Goal: Find specific page/section: Find specific page/section

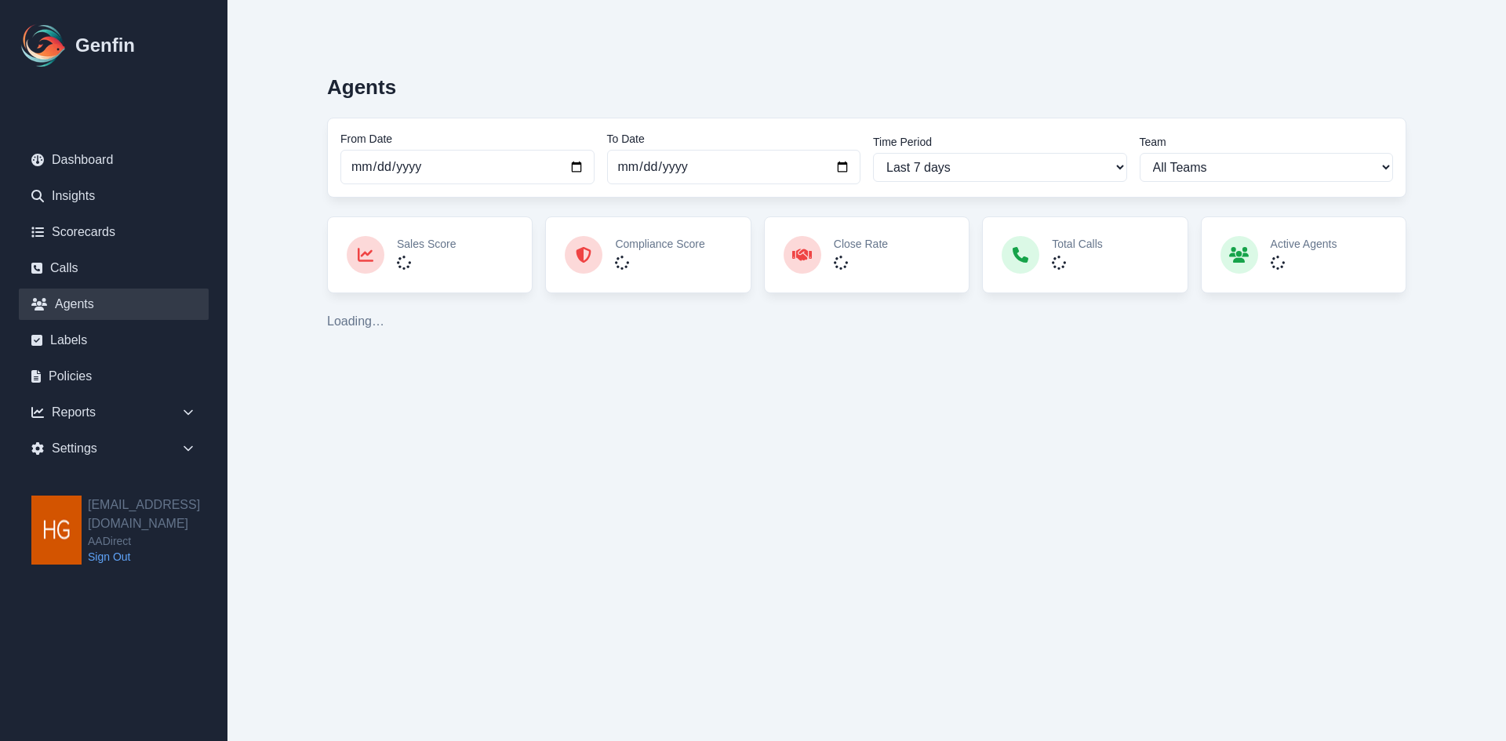
select select "2"
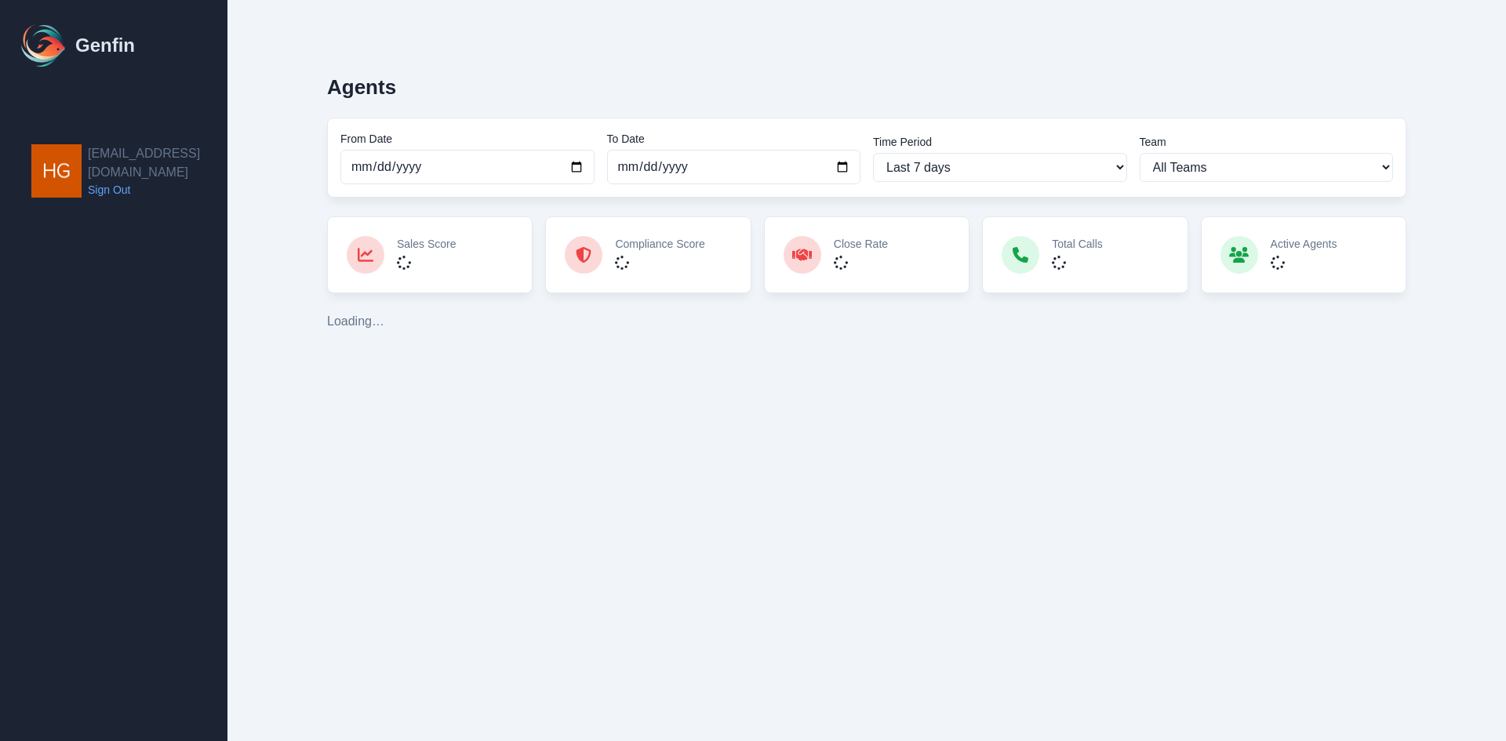
select select "2"
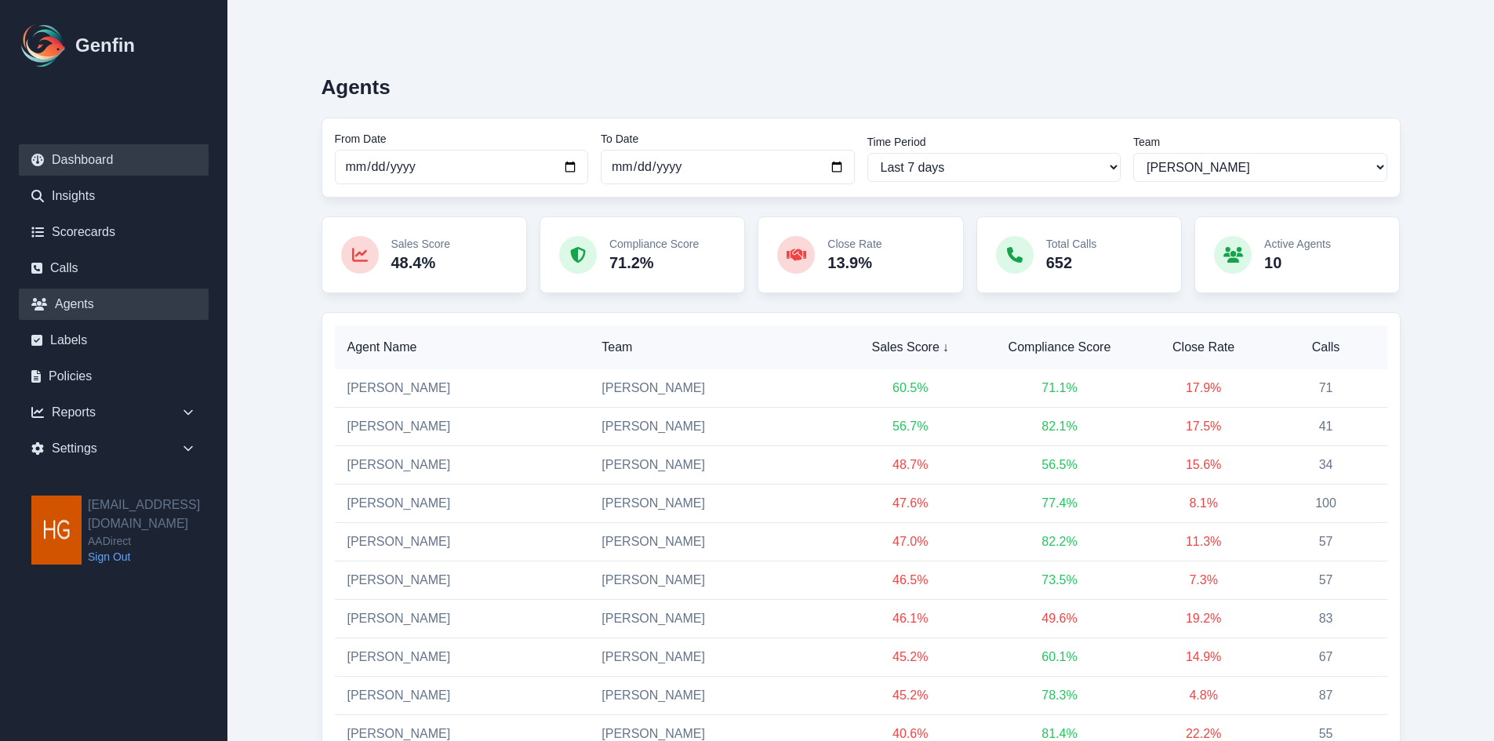
click at [80, 162] on link "Dashboard" at bounding box center [114, 159] width 190 height 31
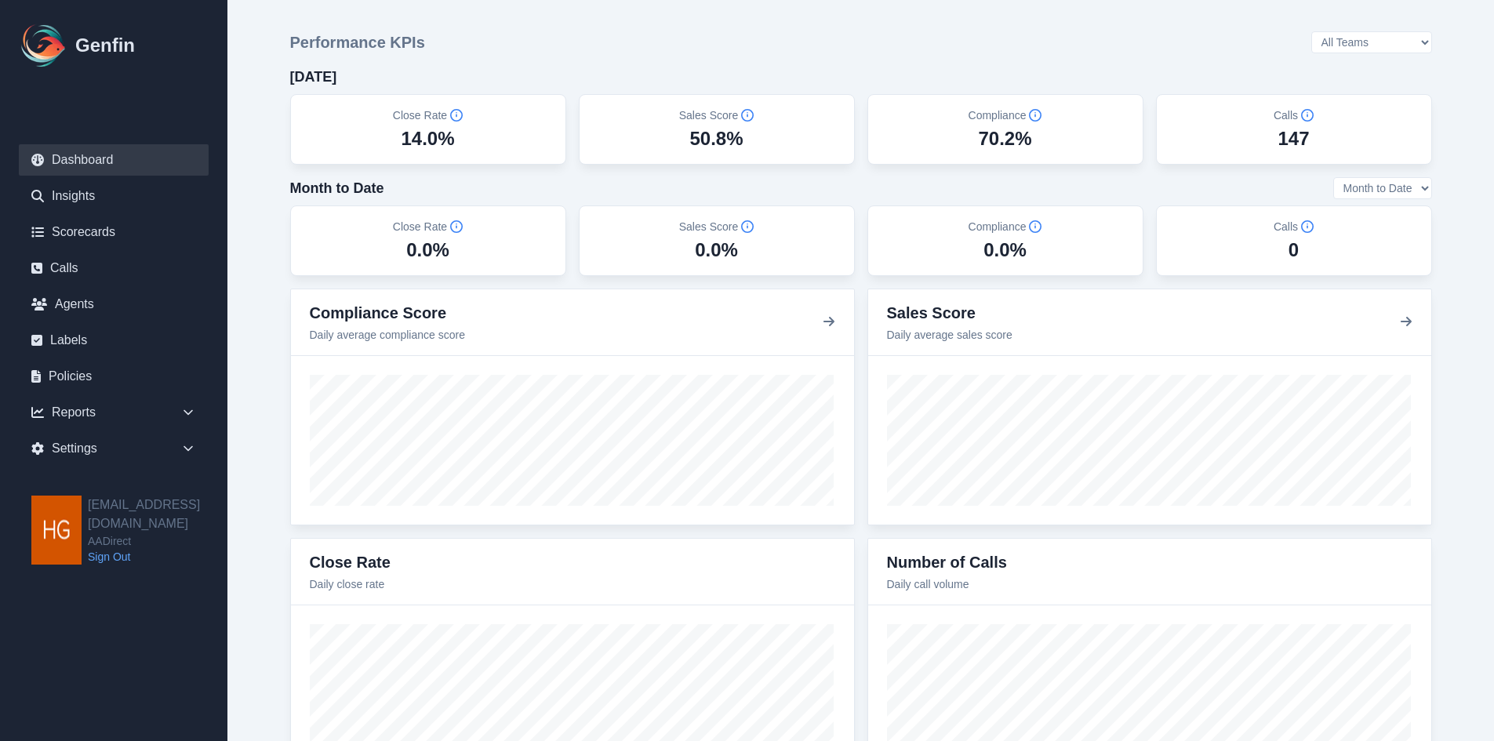
click at [1413, 188] on select "Month to Date Last 7 Days Last 30 Days" at bounding box center [1382, 188] width 99 height 22
click at [1230, 188] on div "Month to Date Month to Date Last 7 Days Last 30 Days" at bounding box center [861, 188] width 1142 height 22
click at [1418, 45] on select "All Teams [PERSON_NAME] Support" at bounding box center [1372, 42] width 121 height 22
click at [1354, 31] on select "All Teams [PERSON_NAME] Support" at bounding box center [1372, 42] width 121 height 22
click at [1425, 38] on select "All Teams Hugo Jesse Support" at bounding box center [1372, 42] width 121 height 22
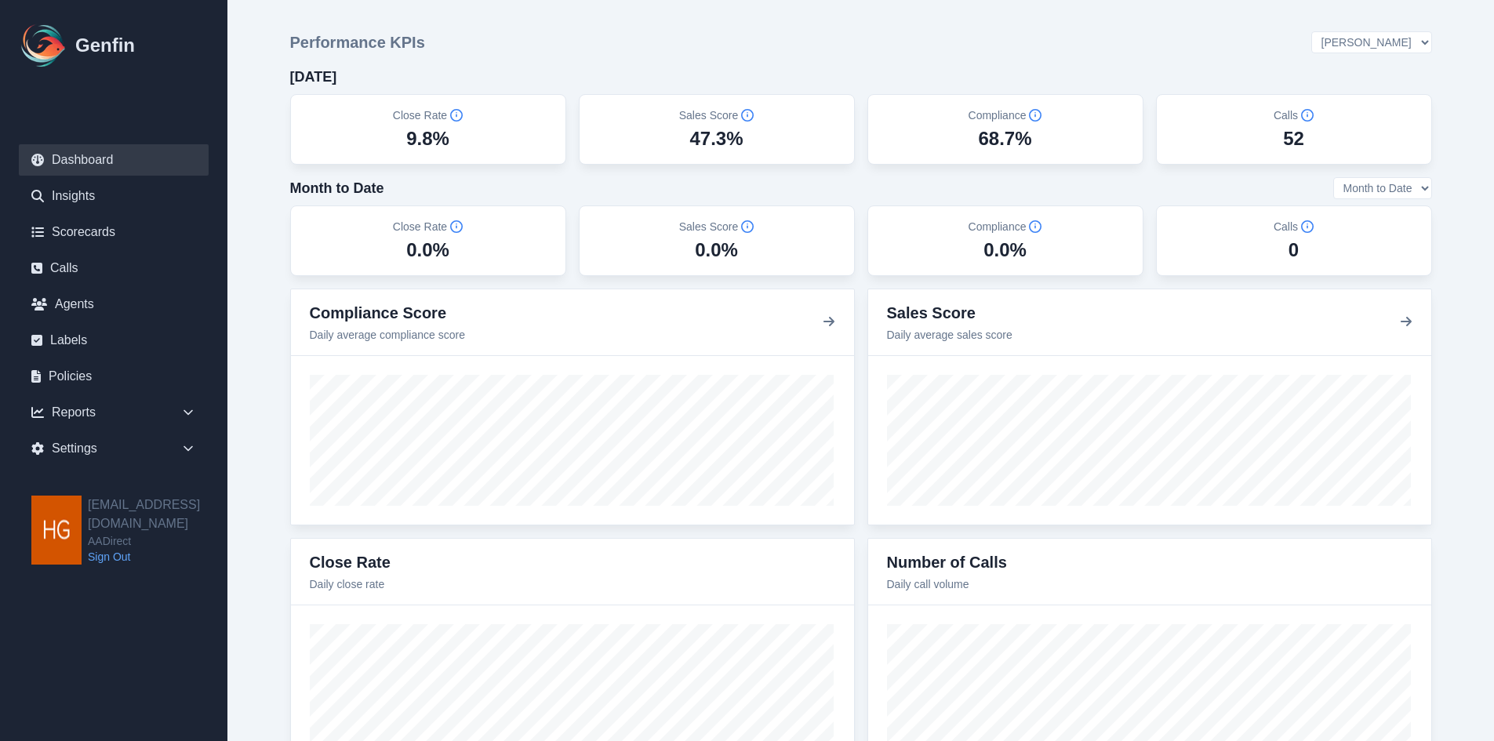
select select "3"
click at [1354, 31] on select "All Teams Hugo Jesse Support" at bounding box center [1372, 42] width 121 height 22
click at [1419, 41] on select "All Teams Hugo Jesse Support" at bounding box center [1372, 42] width 121 height 22
select select "2"
click at [1354, 31] on select "All Teams Hugo Jesse Support" at bounding box center [1372, 42] width 121 height 22
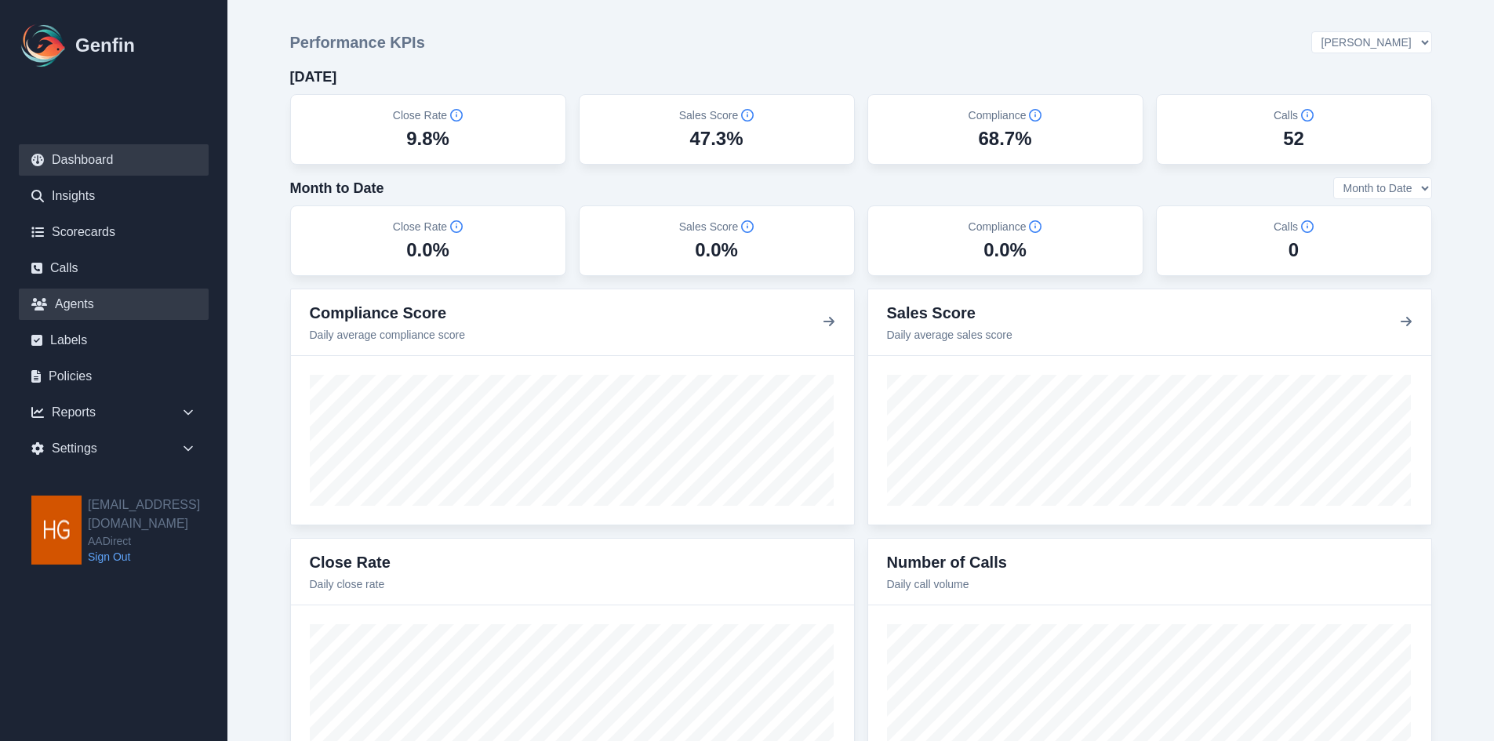
click at [99, 306] on link "Agents" at bounding box center [114, 304] width 190 height 31
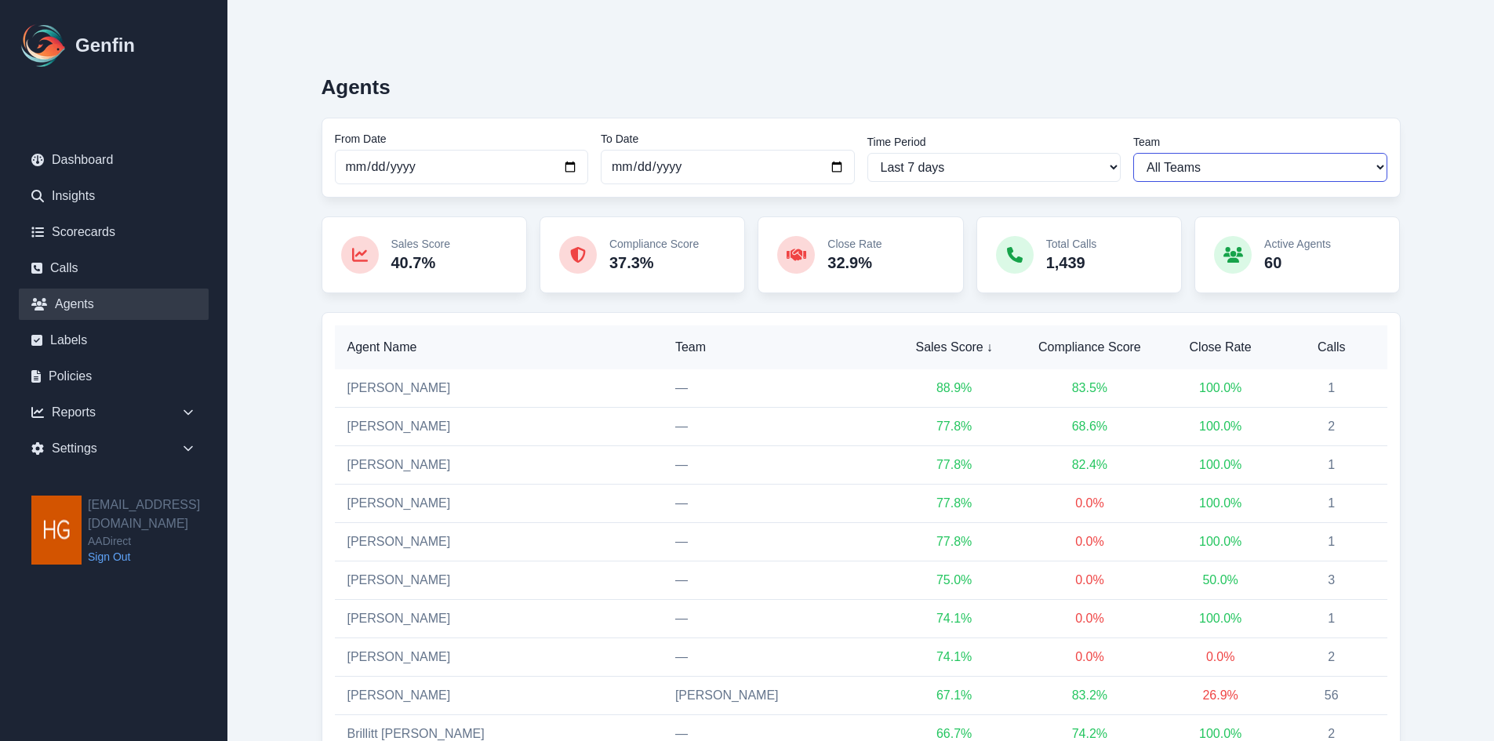
click at [1253, 165] on select "All Teams Hugo Jesse Sales Support" at bounding box center [1260, 167] width 254 height 29
select select "2"
click at [1133, 153] on select "All Teams Hugo Jesse Sales Support" at bounding box center [1260, 167] width 254 height 29
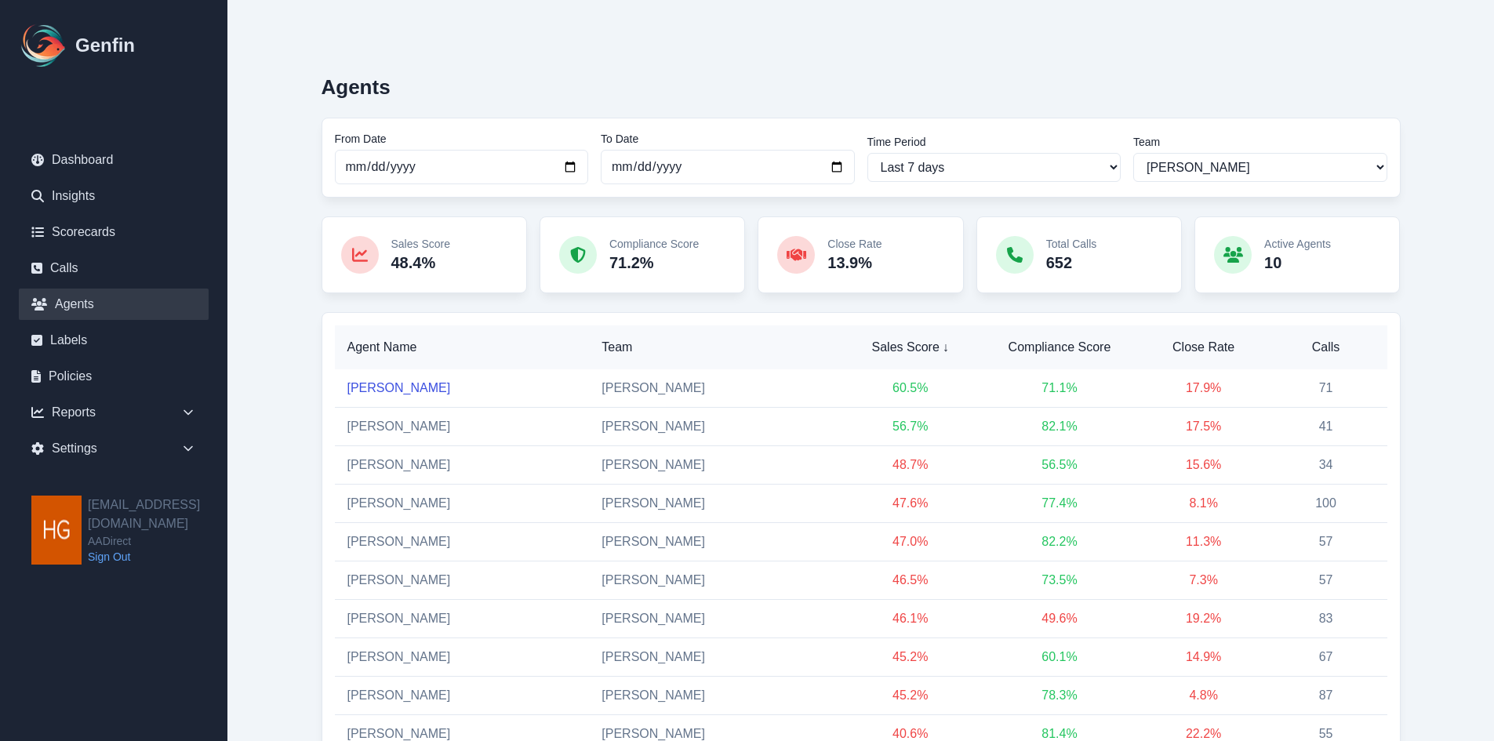
click at [391, 386] on link "Maria Soberon" at bounding box center [399, 387] width 104 height 13
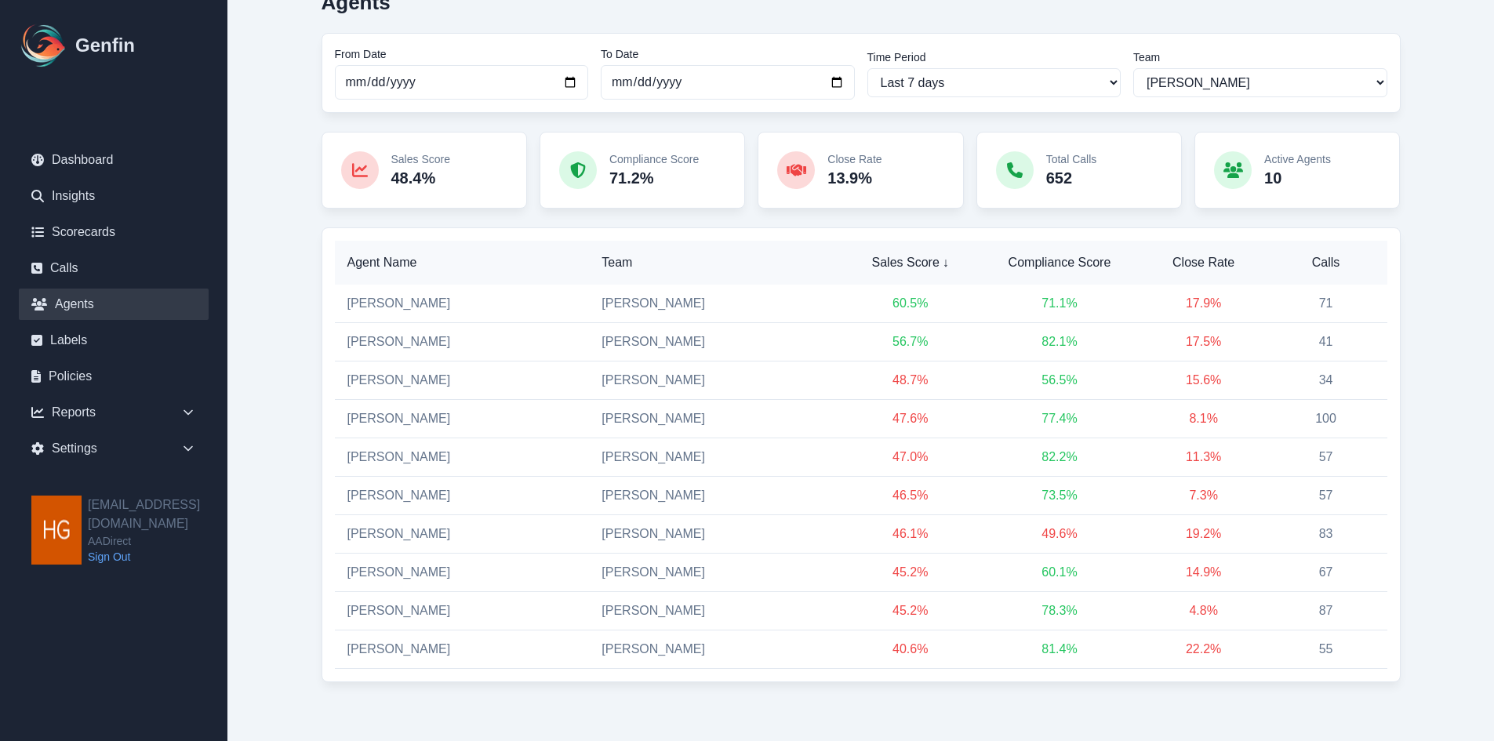
scroll to position [89, 0]
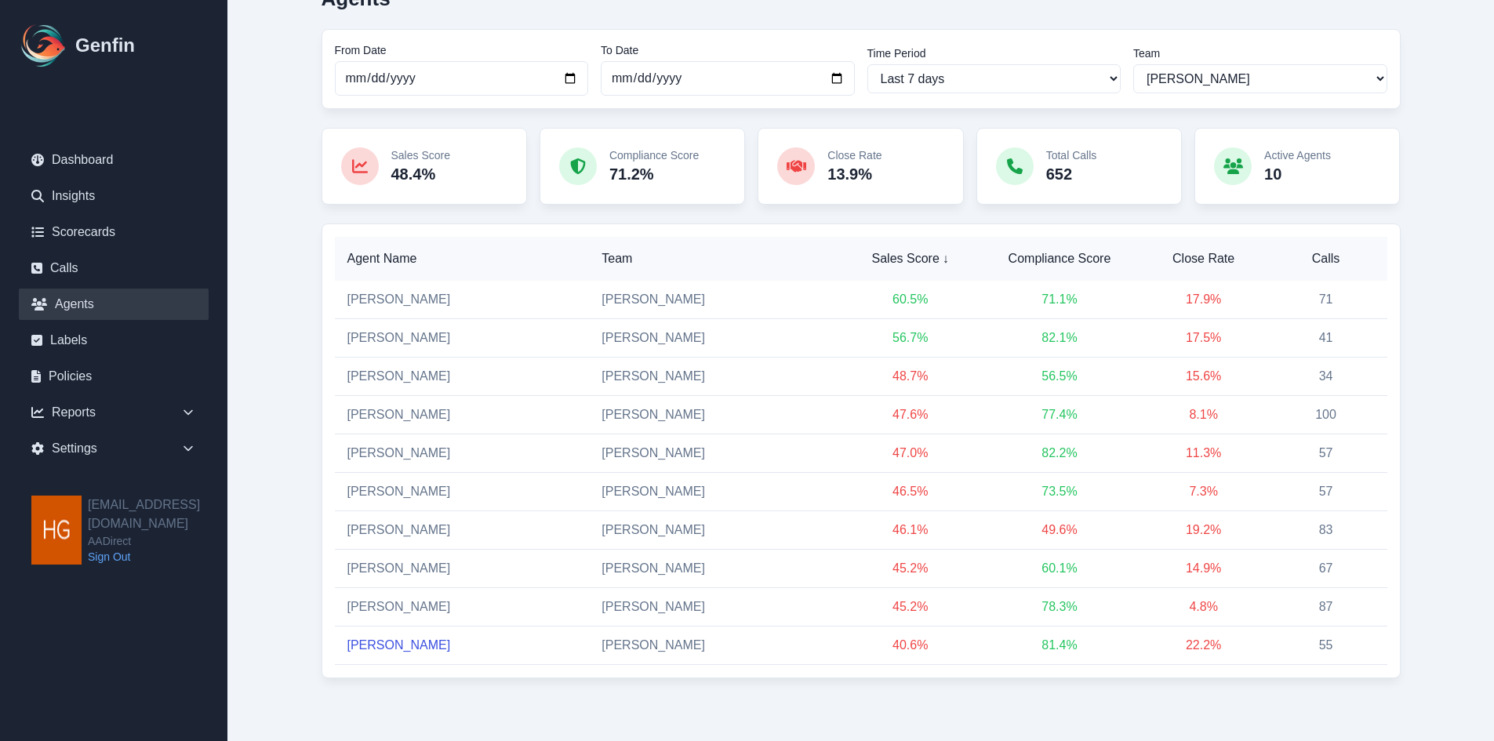
click at [397, 649] on link "[PERSON_NAME]" at bounding box center [399, 644] width 104 height 13
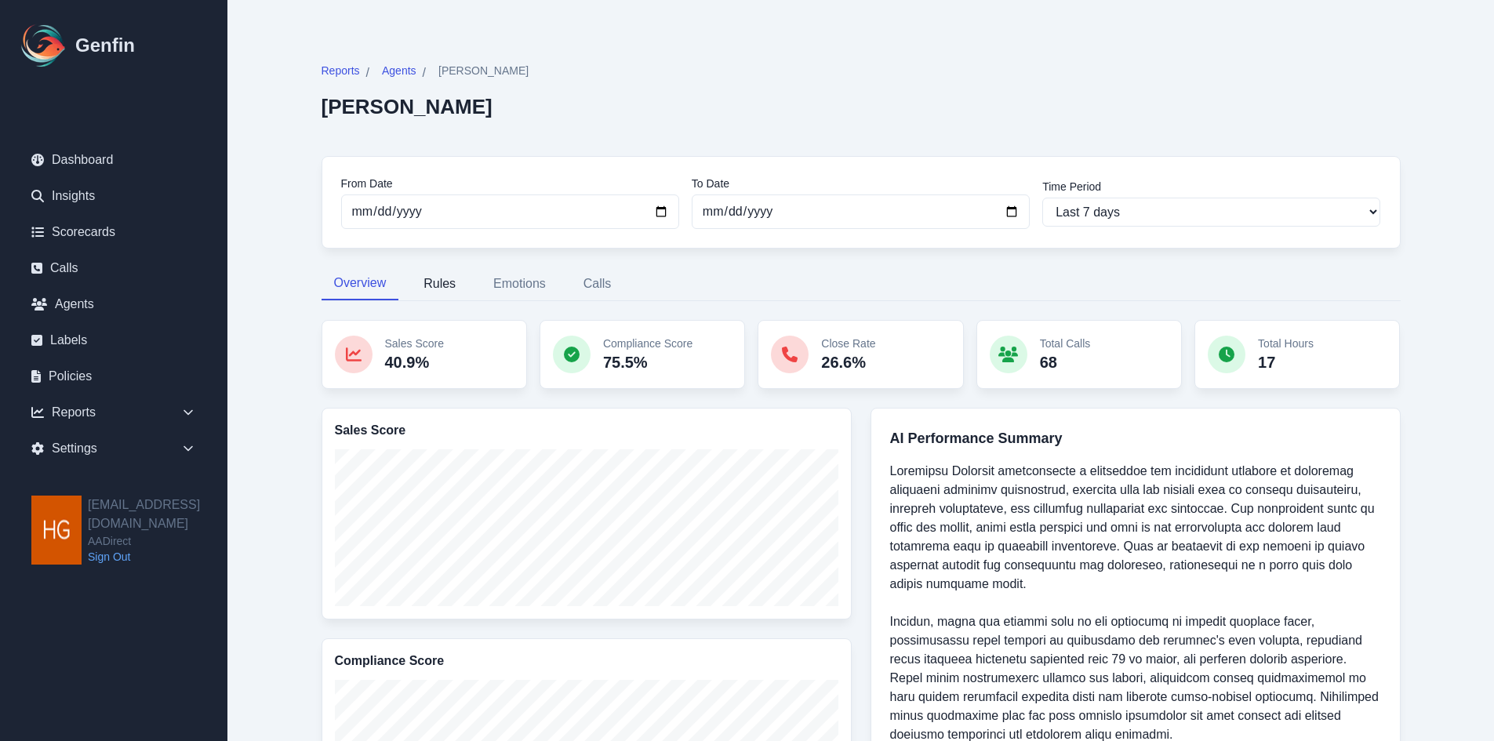
click at [454, 282] on button "Rules" at bounding box center [439, 283] width 57 height 33
select select "181"
select select "171"
select select "1129"
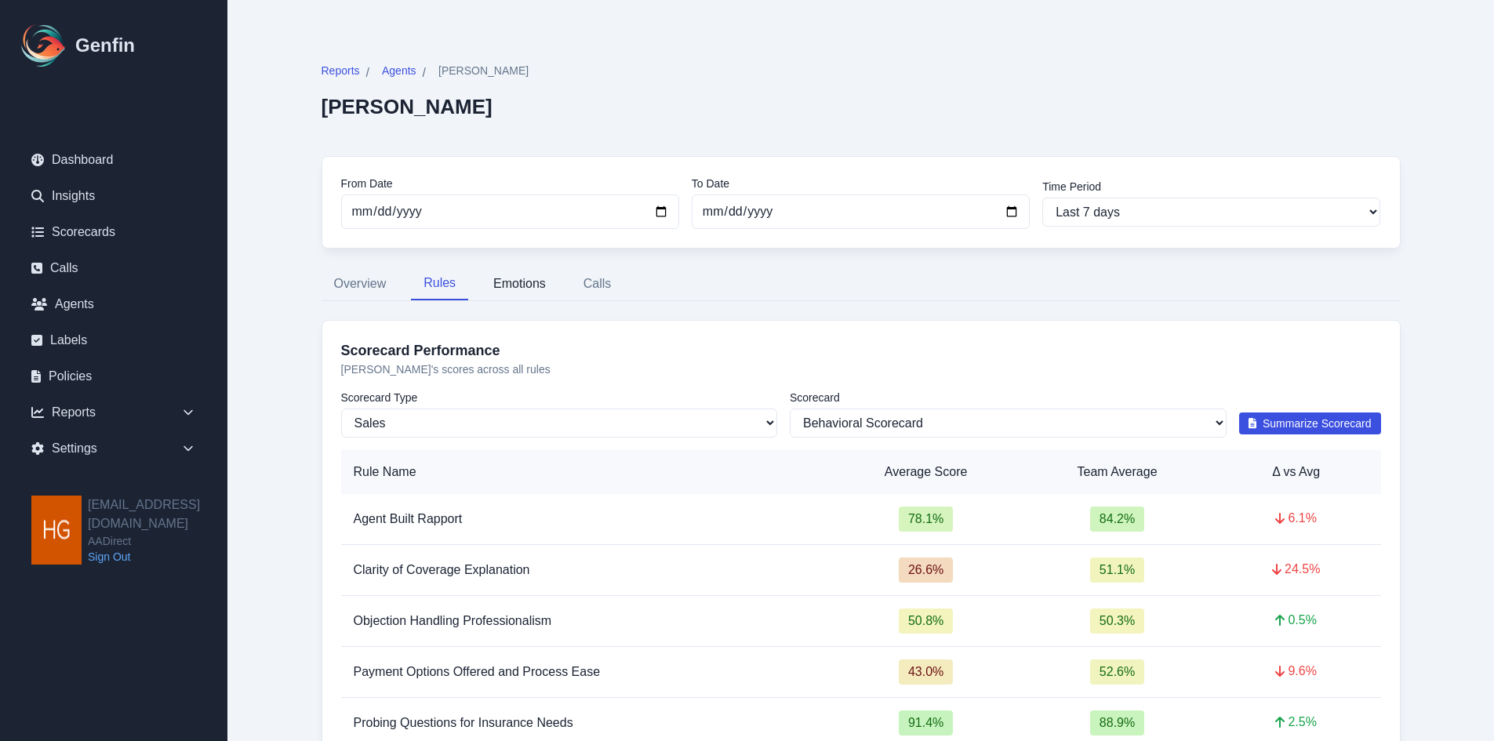
click at [524, 280] on button "Emotions" at bounding box center [520, 283] width 78 height 33
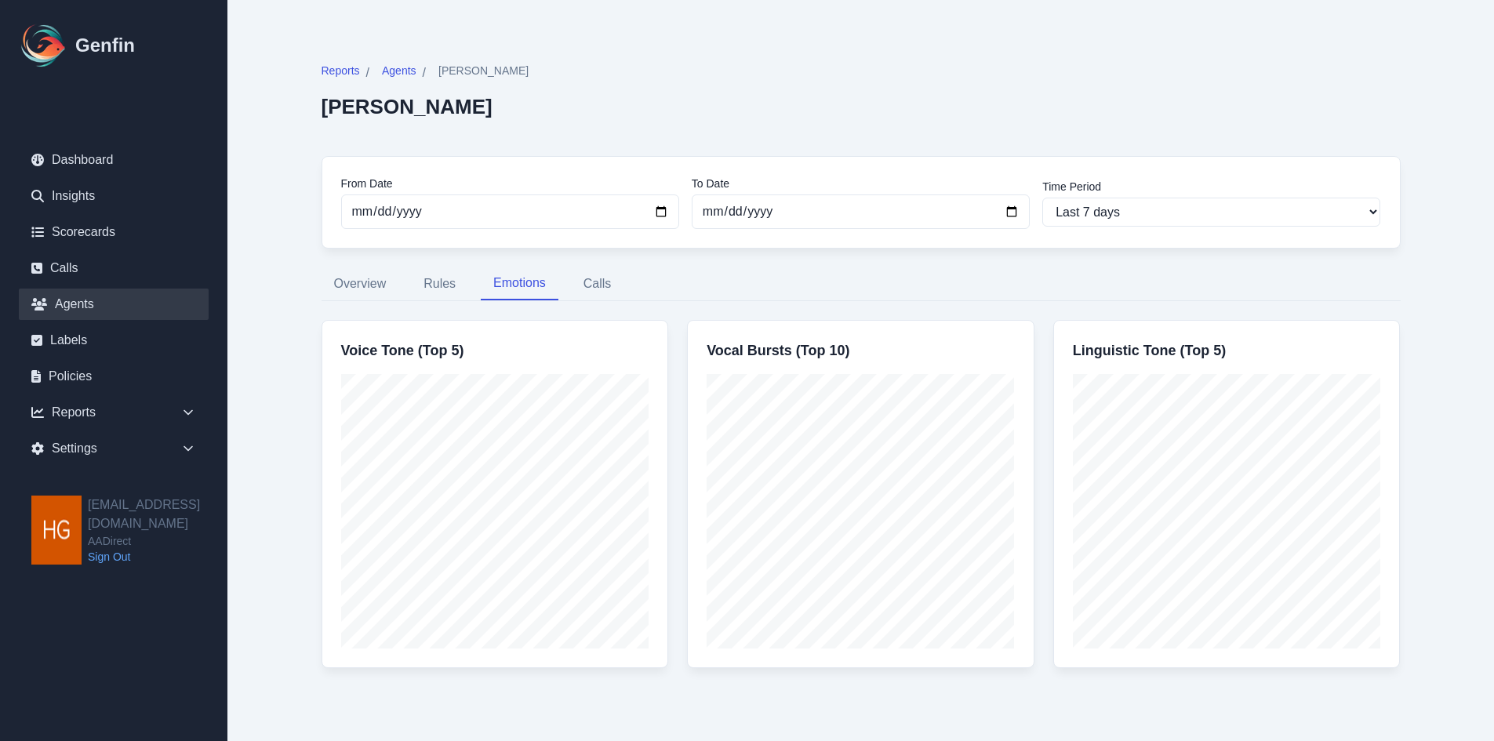
click at [71, 301] on link "Agents" at bounding box center [114, 304] width 190 height 31
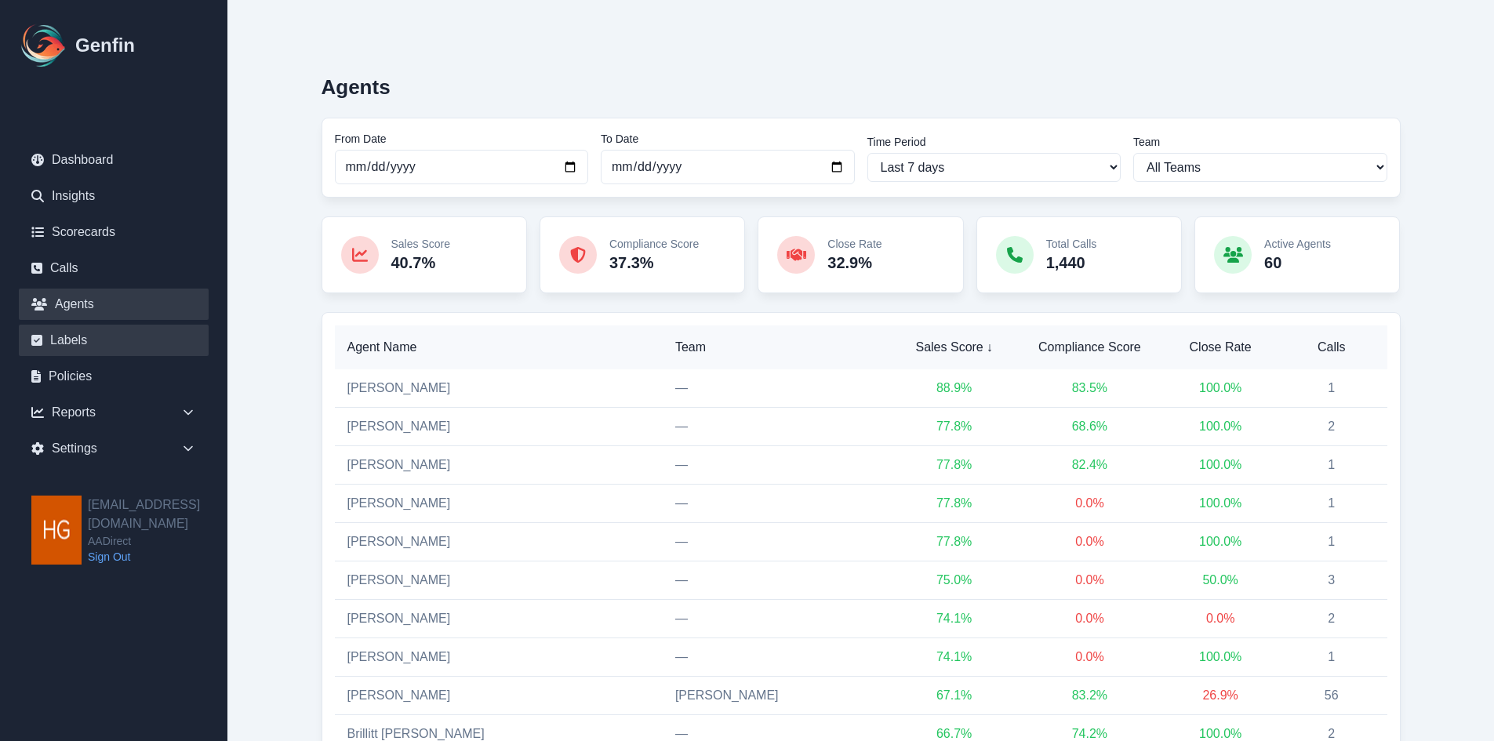
click at [59, 334] on link "Labels" at bounding box center [114, 340] width 190 height 31
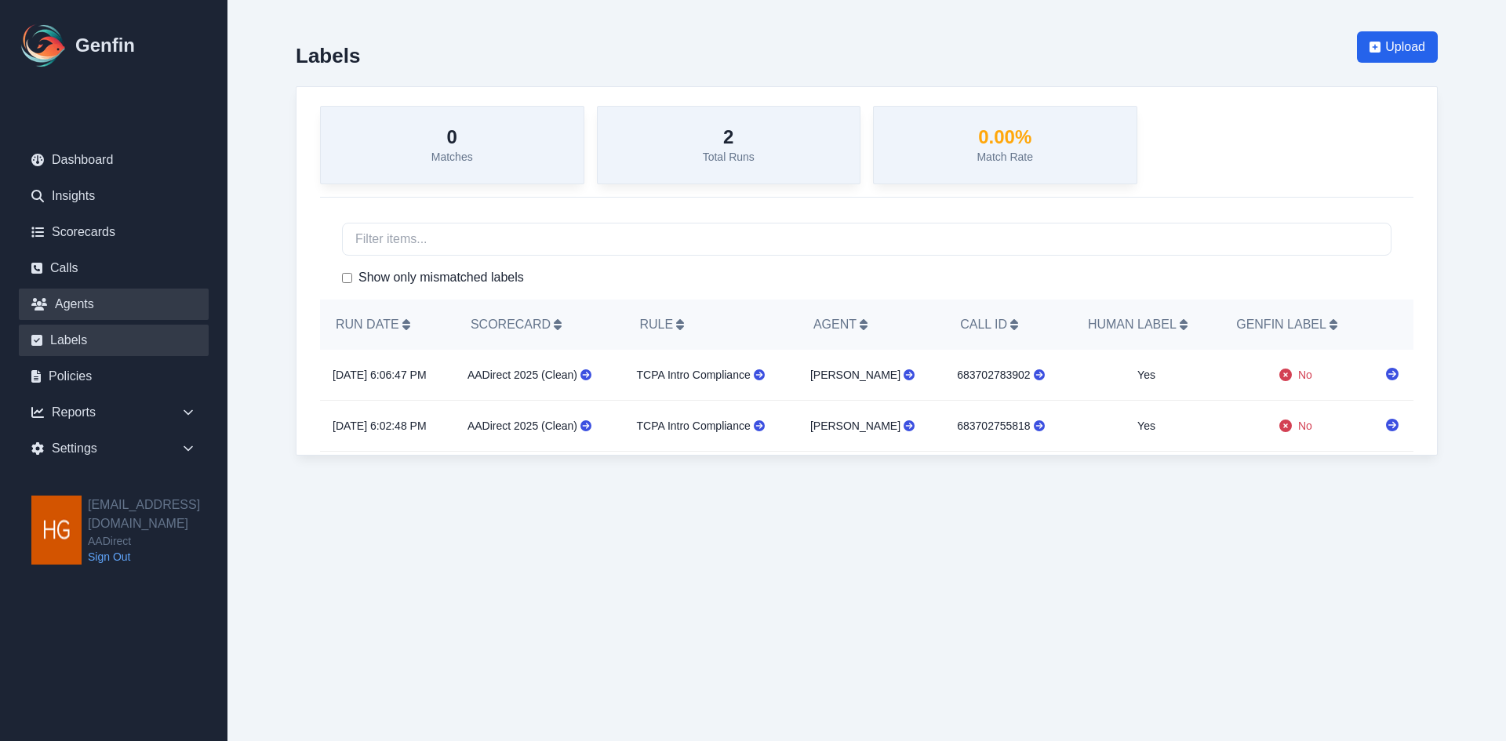
click at [58, 307] on link "Agents" at bounding box center [114, 304] width 190 height 31
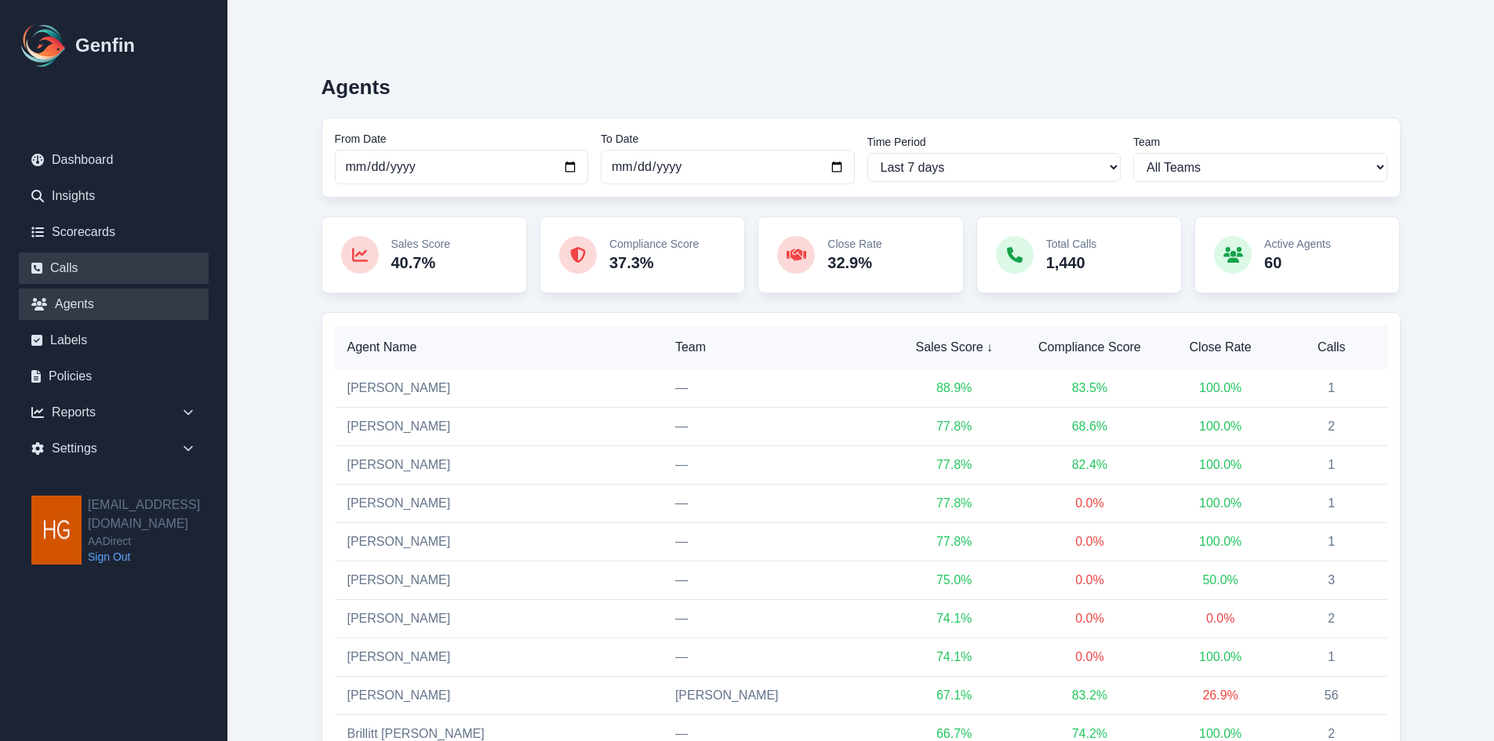
click at [62, 270] on link "Calls" at bounding box center [114, 268] width 190 height 31
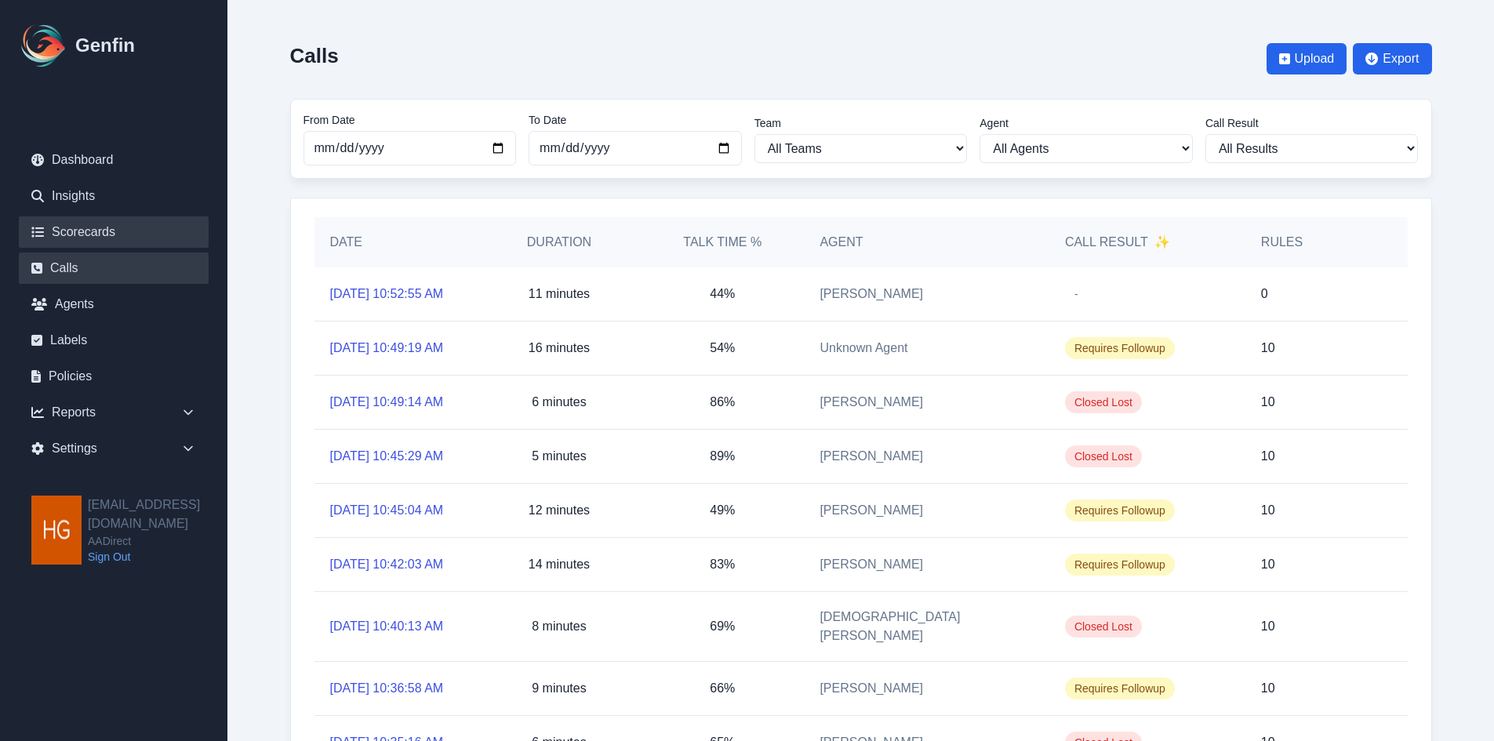
click at [60, 230] on link "Scorecards" at bounding box center [114, 231] width 190 height 31
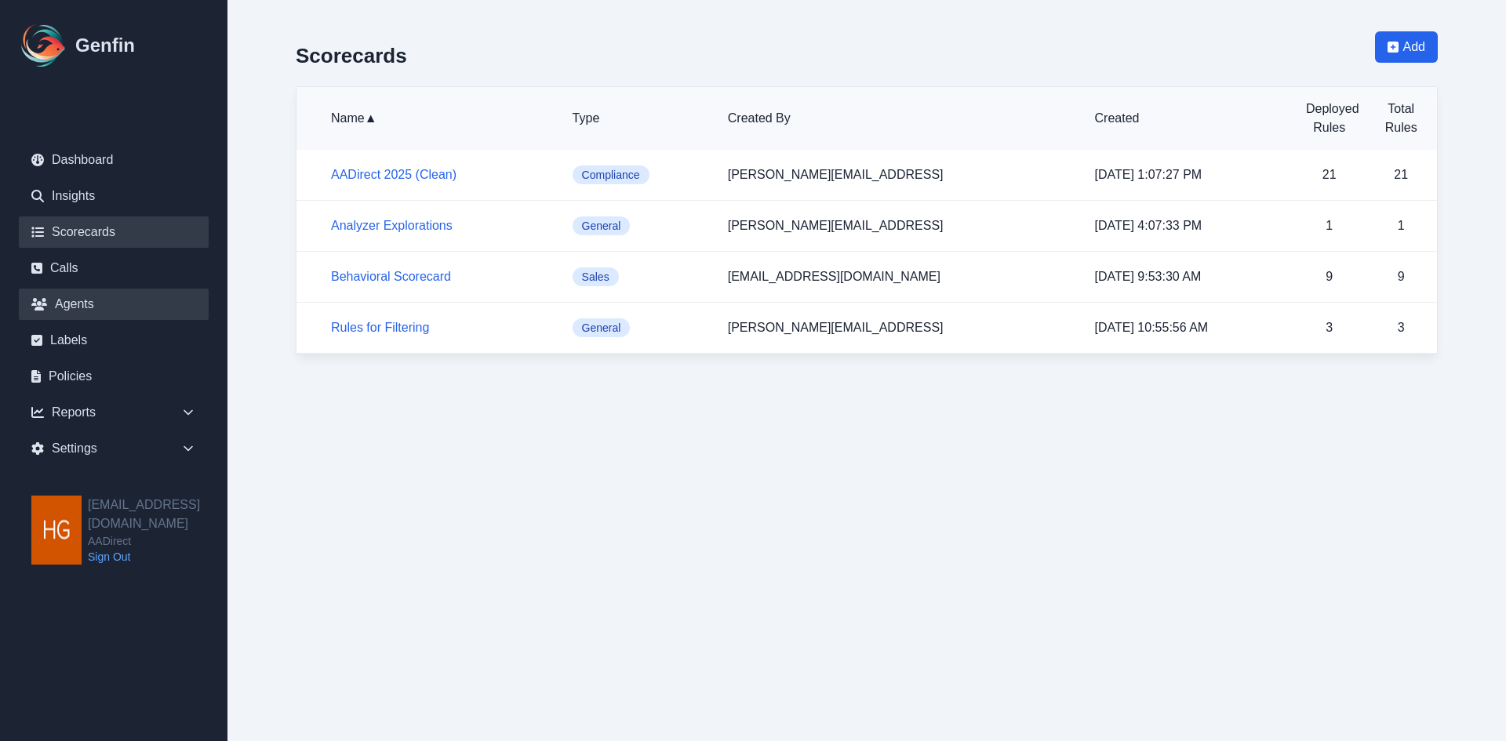
click at [67, 300] on link "Agents" at bounding box center [114, 304] width 190 height 31
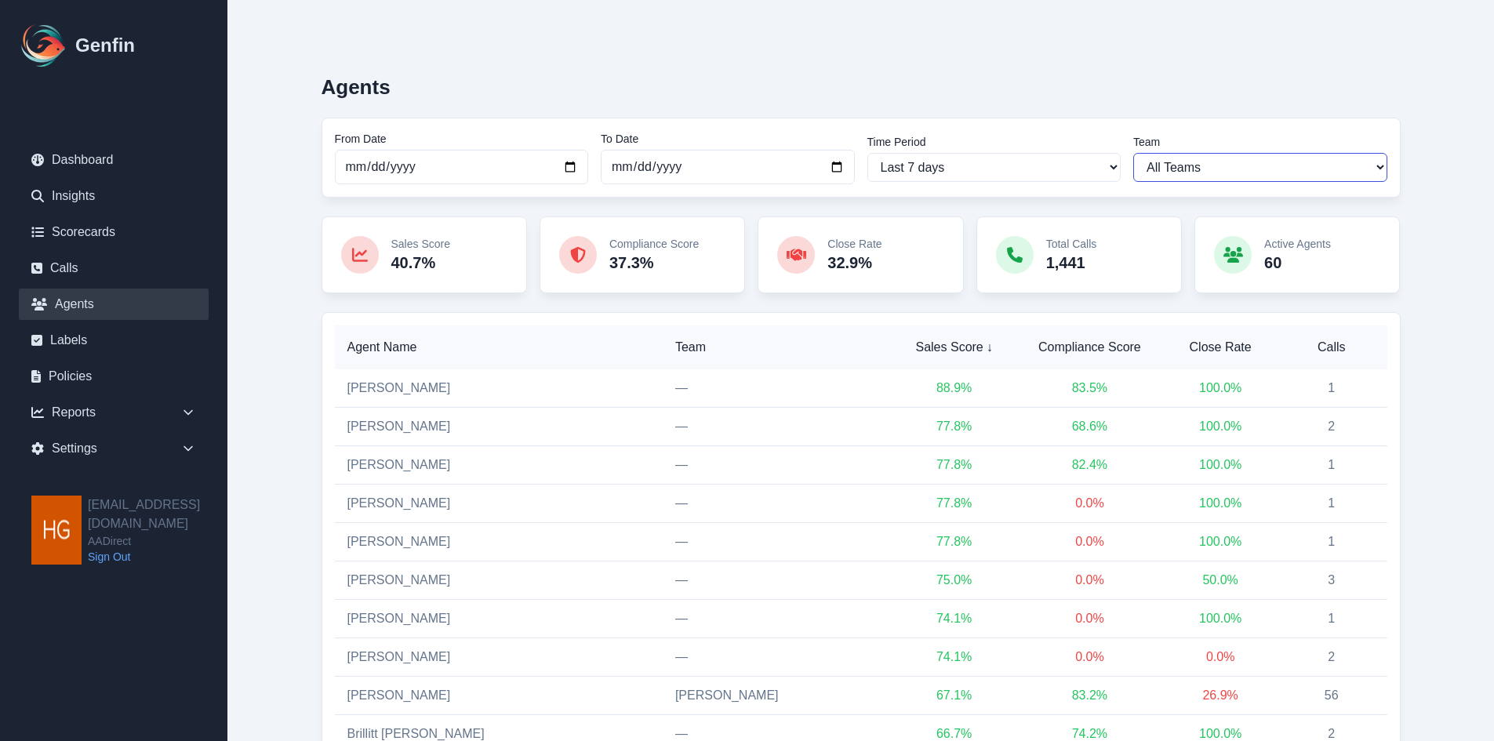
click at [1259, 166] on select "All Teams Hugo Jesse Sales Support" at bounding box center [1260, 167] width 254 height 29
click at [1133, 153] on select "All Teams Hugo Jesse Sales Support" at bounding box center [1260, 167] width 254 height 29
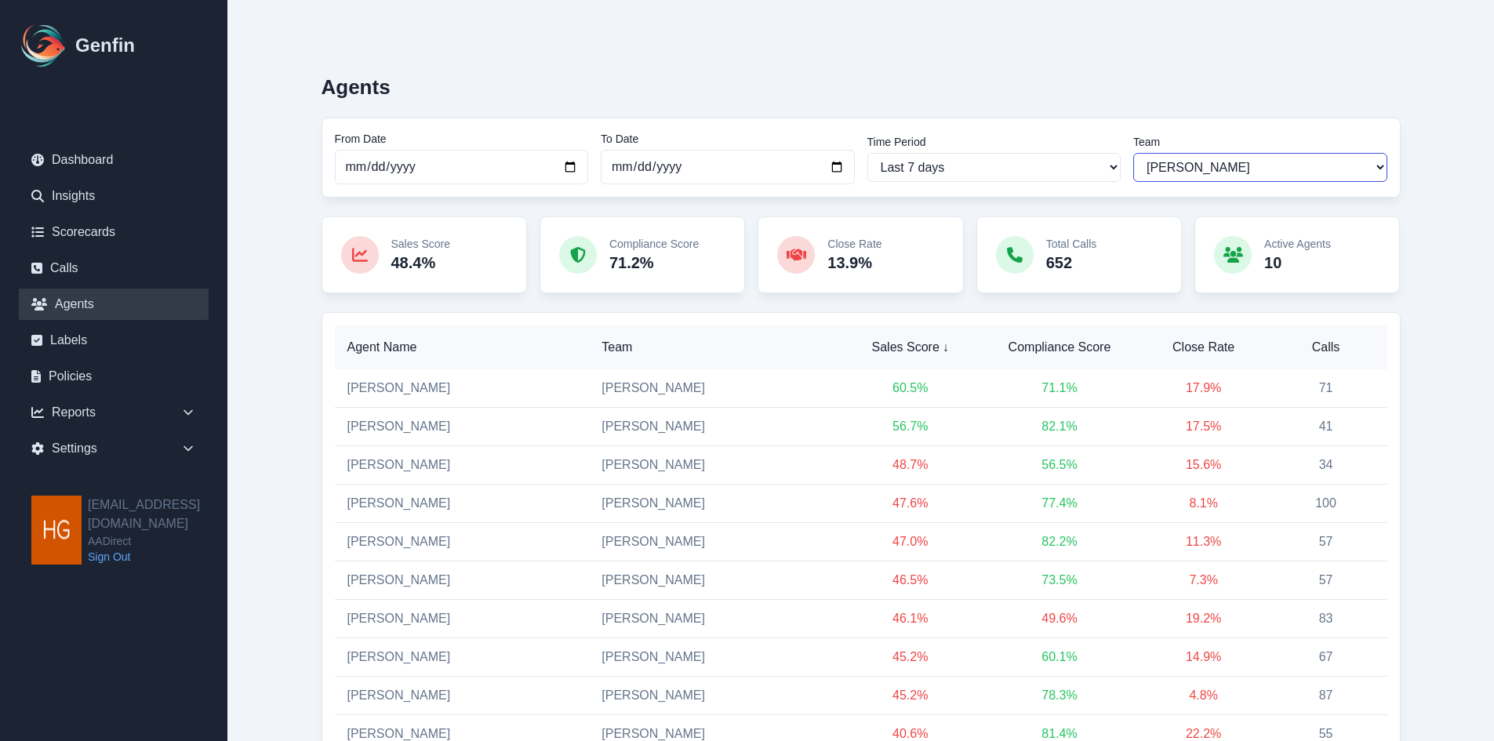
click at [1230, 166] on select "All Teams Hugo Jesse Sales Support" at bounding box center [1260, 167] width 254 height 29
click at [1133, 153] on select "All Teams Hugo Jesse Sales Support" at bounding box center [1260, 167] width 254 height 29
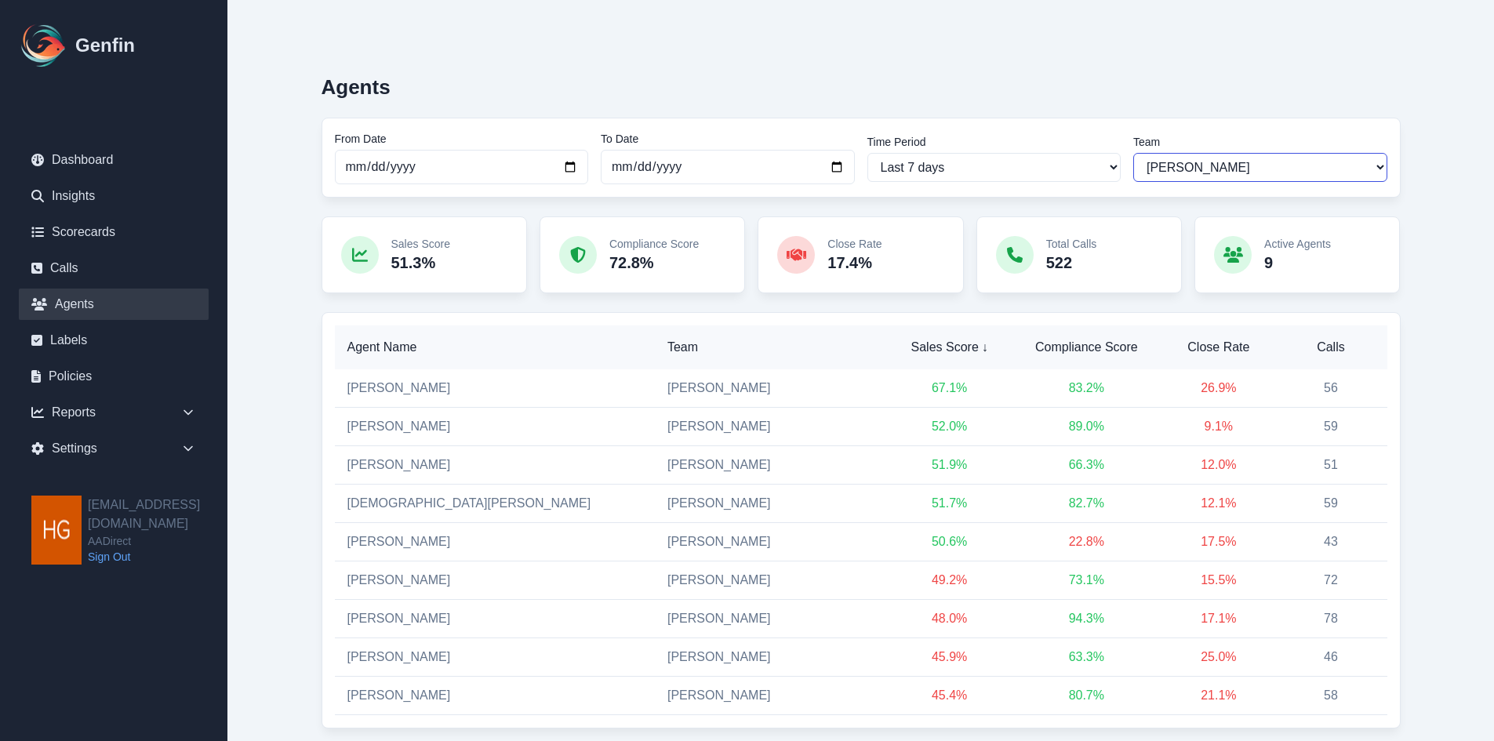
click at [1233, 159] on select "All Teams Hugo Jesse Sales Support" at bounding box center [1260, 167] width 254 height 29
click at [1133, 153] on select "All Teams Hugo Jesse Sales Support" at bounding box center [1260, 167] width 254 height 29
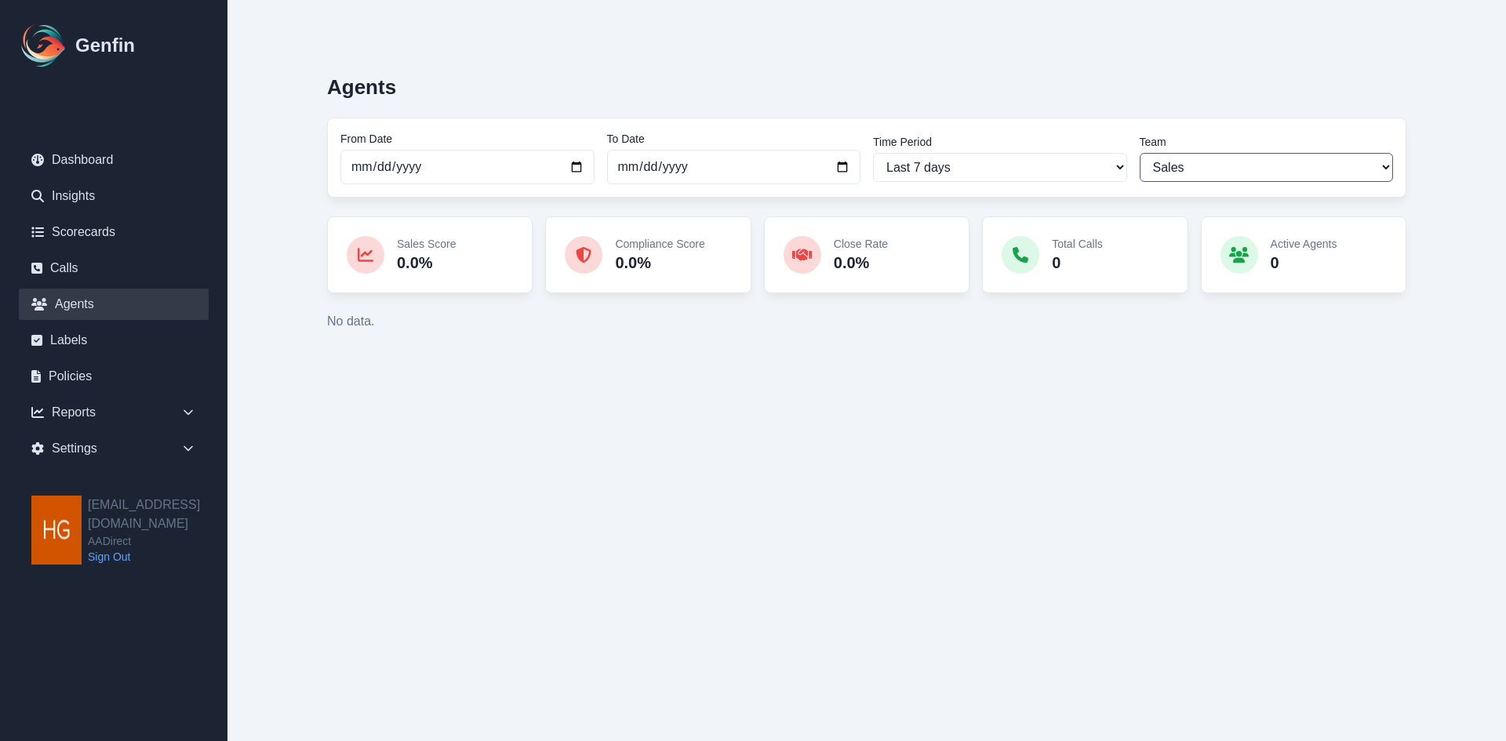
click at [1246, 162] on select "All Teams Hugo Jesse Sales Support" at bounding box center [1267, 167] width 254 height 29
click at [1140, 153] on select "All Teams Hugo Jesse Sales Support" at bounding box center [1267, 167] width 254 height 29
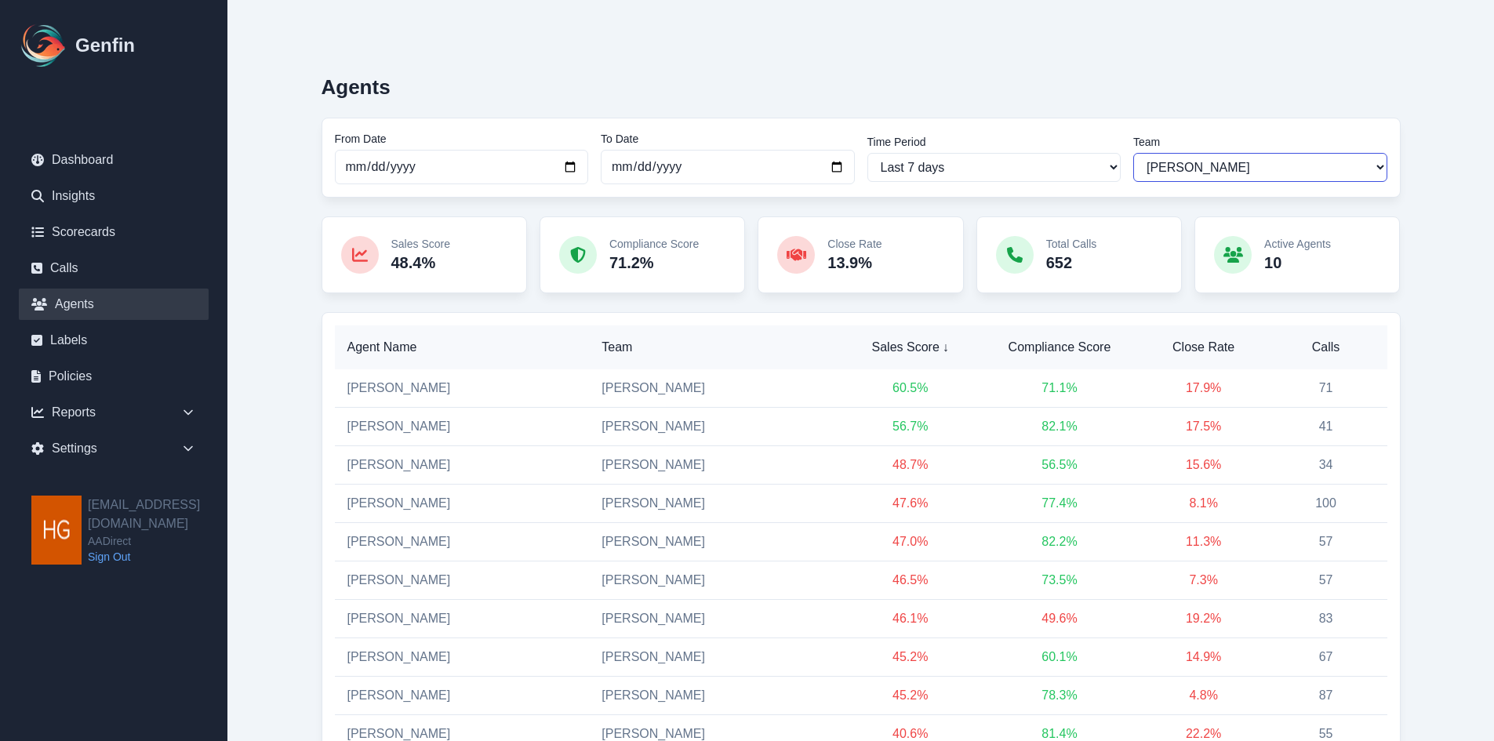
click at [1238, 165] on select "All Teams Hugo Jesse Sales Support" at bounding box center [1260, 167] width 254 height 29
select select "3"
click at [1133, 153] on select "All Teams Hugo Jesse Sales Support" at bounding box center [1260, 167] width 254 height 29
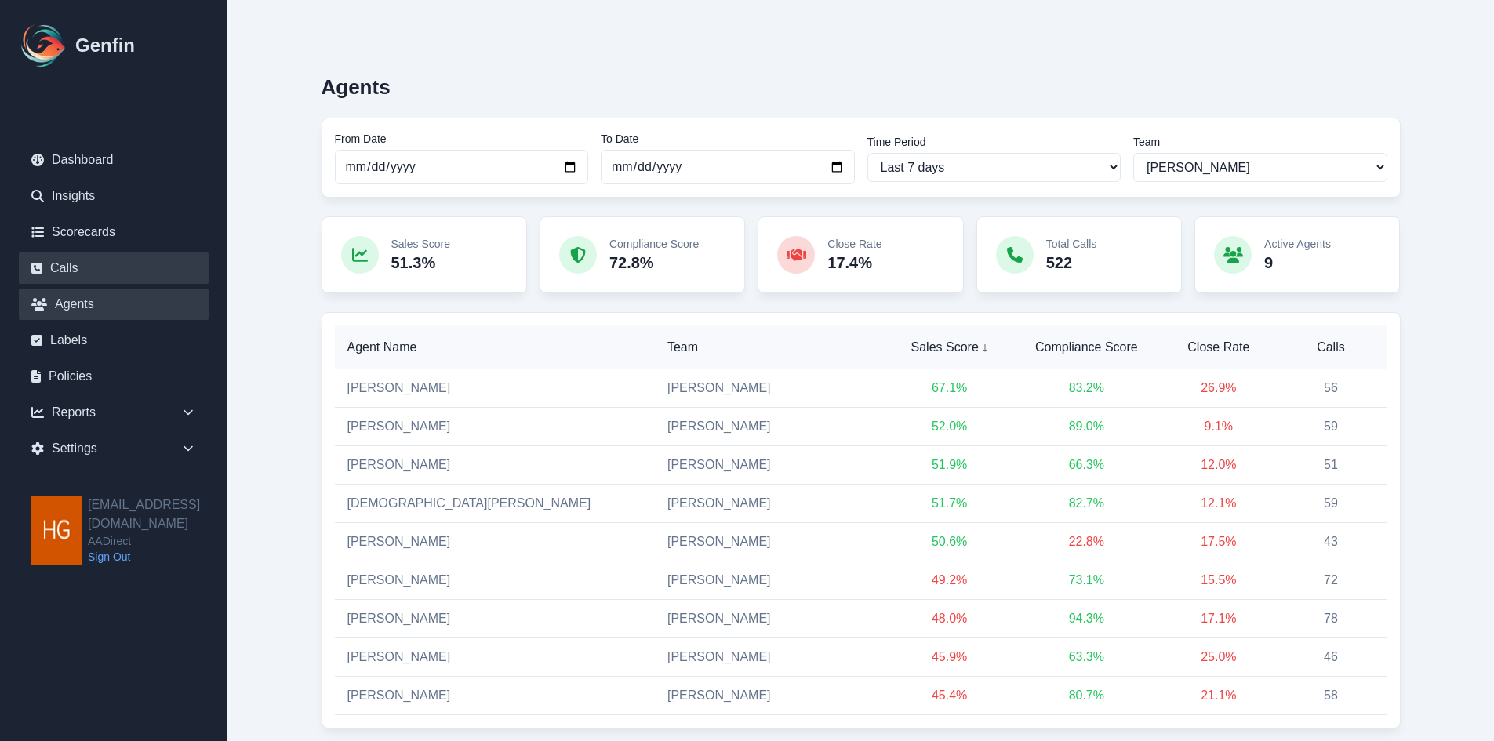
click at [49, 266] on link "Calls" at bounding box center [114, 268] width 190 height 31
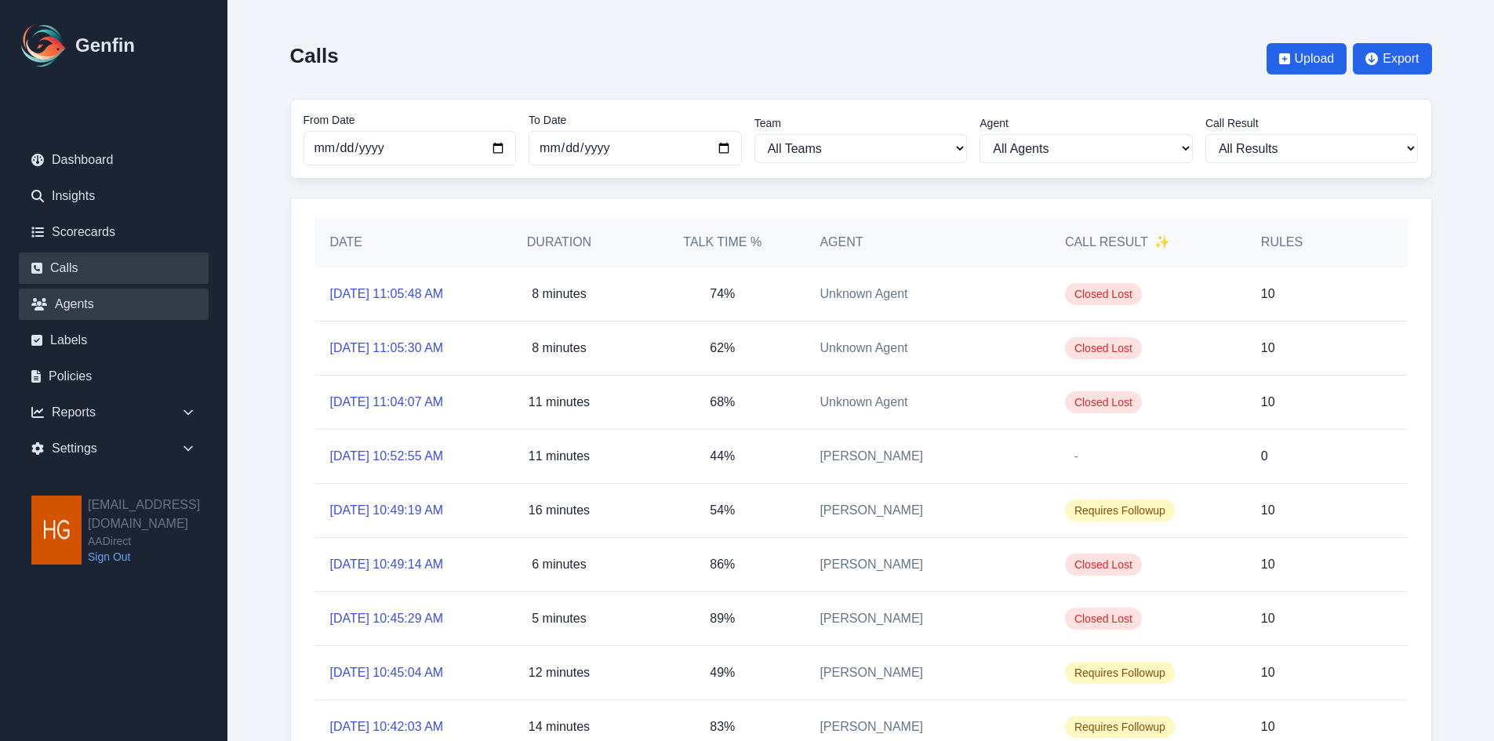
click at [68, 293] on link "Agents" at bounding box center [114, 304] width 190 height 31
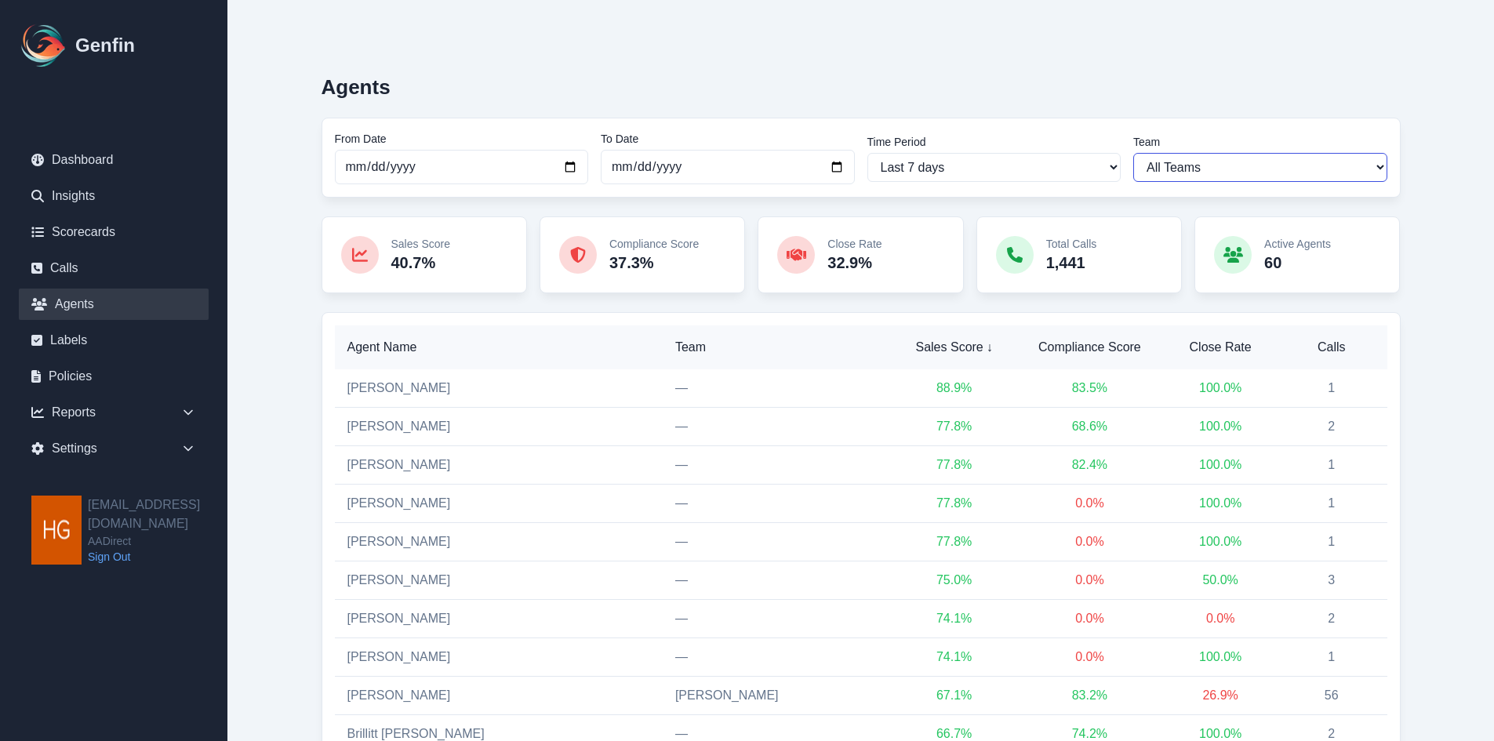
click at [1290, 163] on select "All Teams Hugo Jesse Sales Support" at bounding box center [1260, 167] width 254 height 29
select select "2"
click at [1133, 153] on select "All Teams Hugo Jesse Sales Support" at bounding box center [1260, 167] width 254 height 29
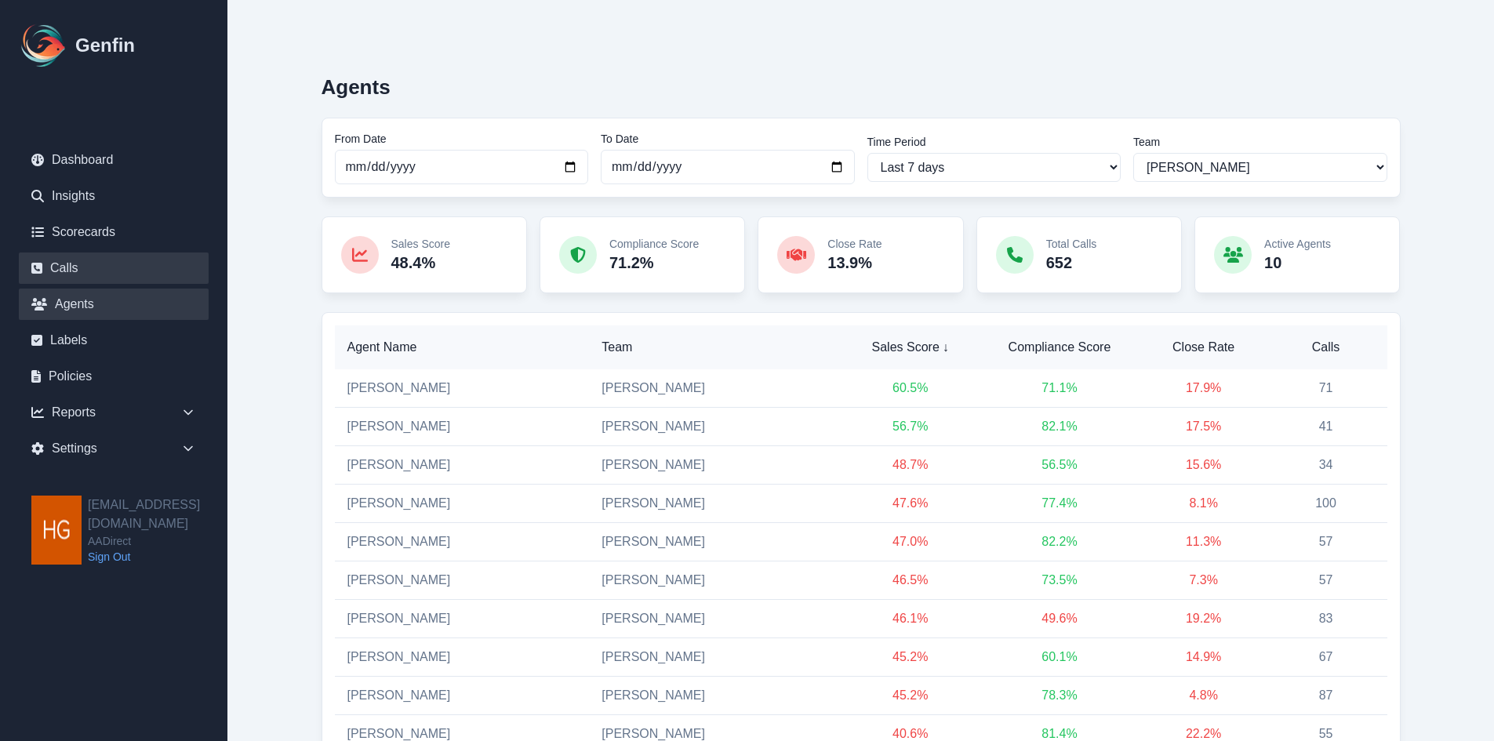
click at [60, 266] on link "Calls" at bounding box center [114, 268] width 190 height 31
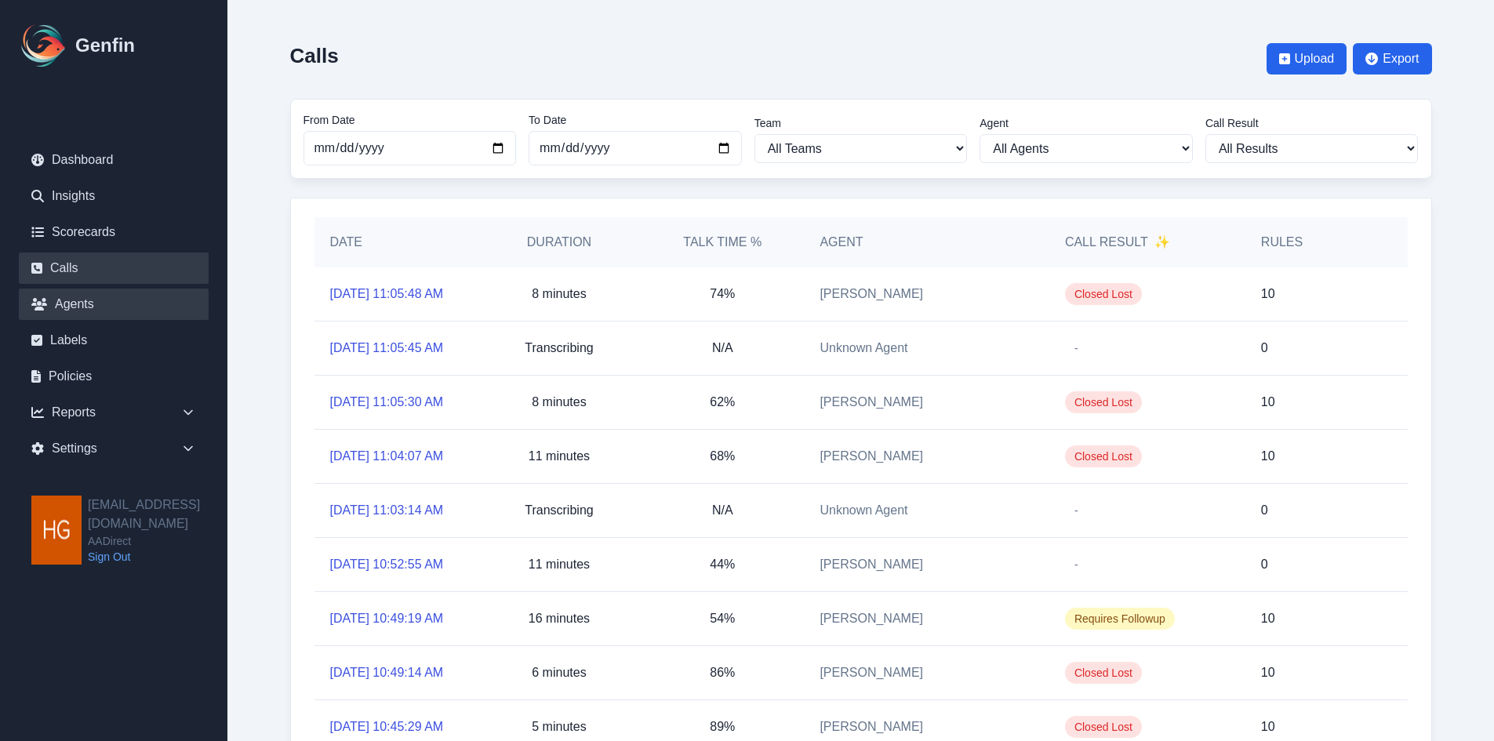
click at [68, 302] on link "Agents" at bounding box center [114, 304] width 190 height 31
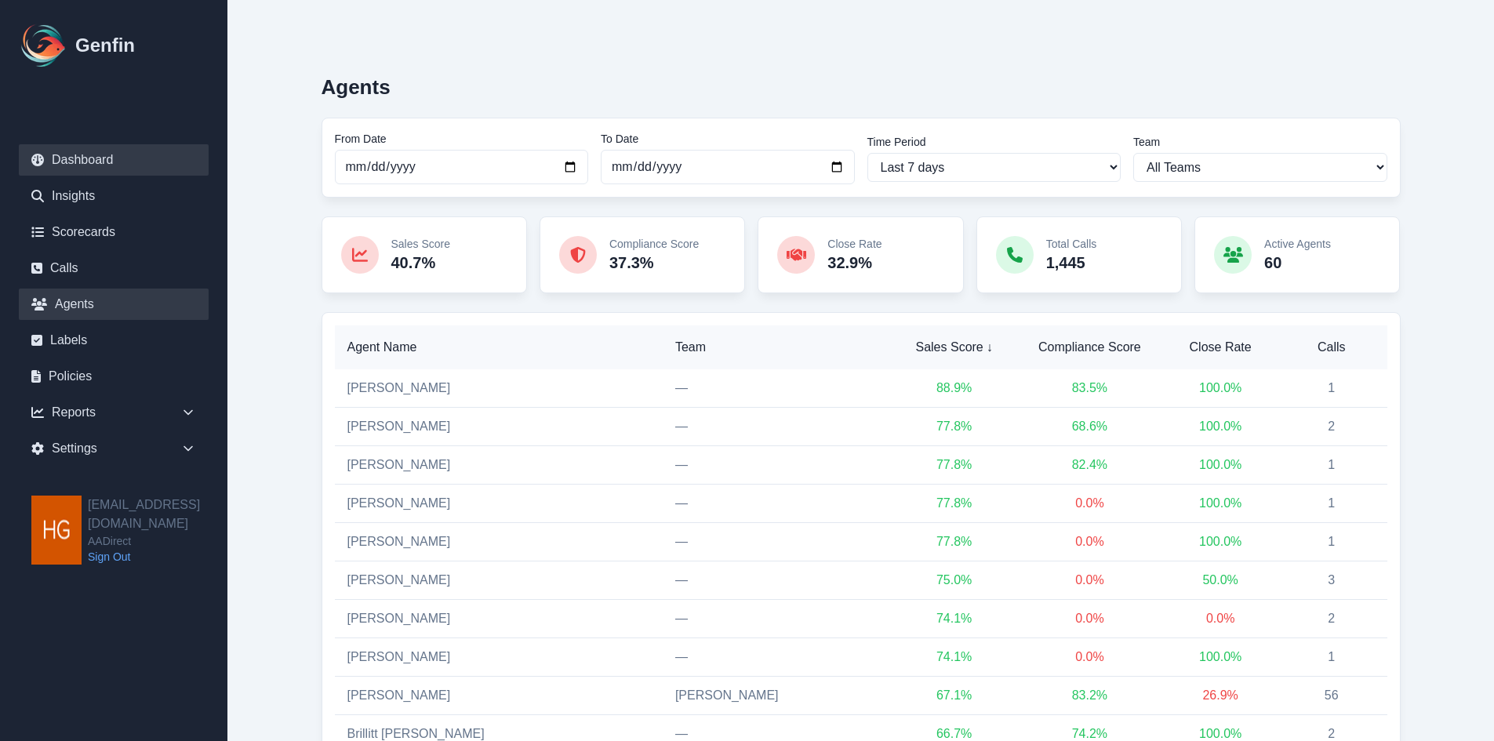
click at [85, 155] on link "Dashboard" at bounding box center [114, 159] width 190 height 31
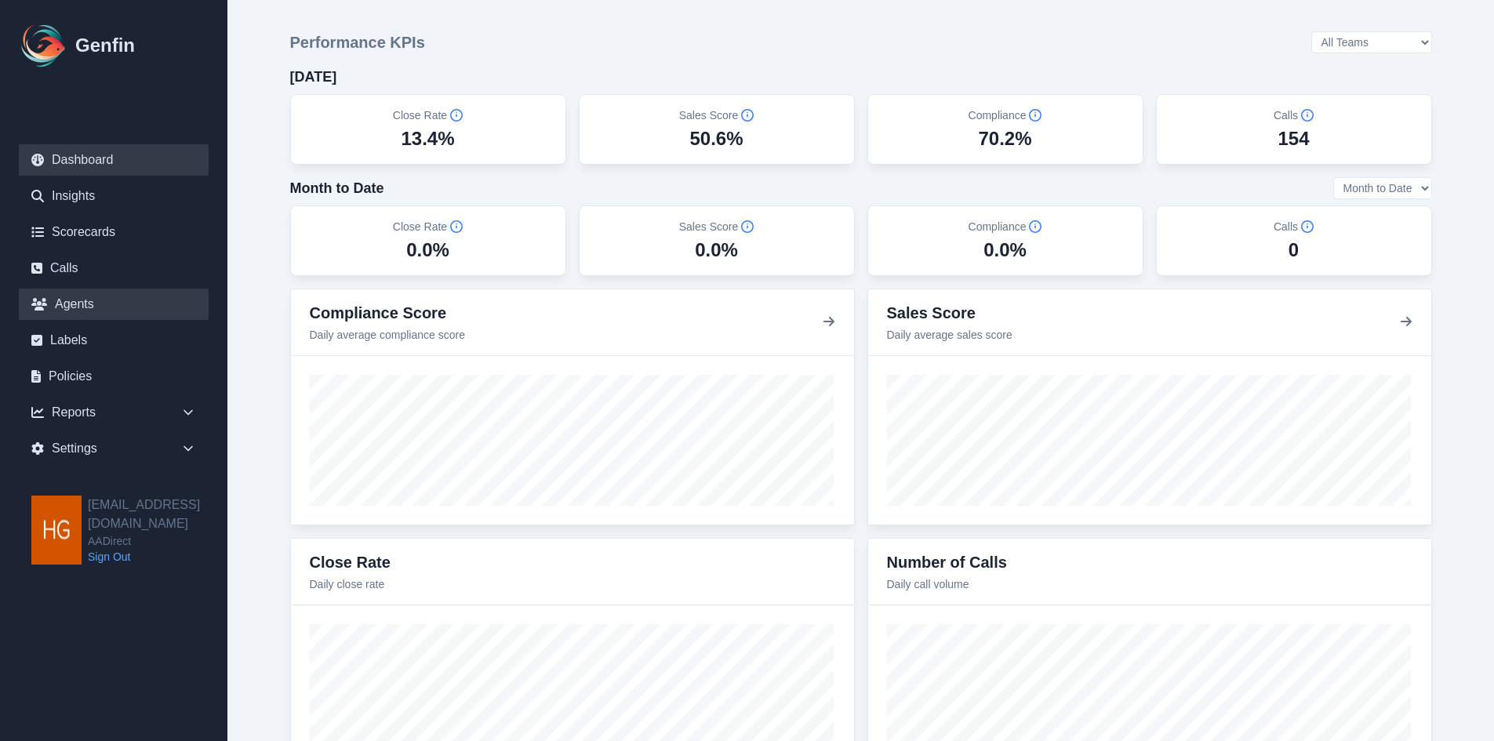
click at [71, 306] on link "Agents" at bounding box center [114, 304] width 190 height 31
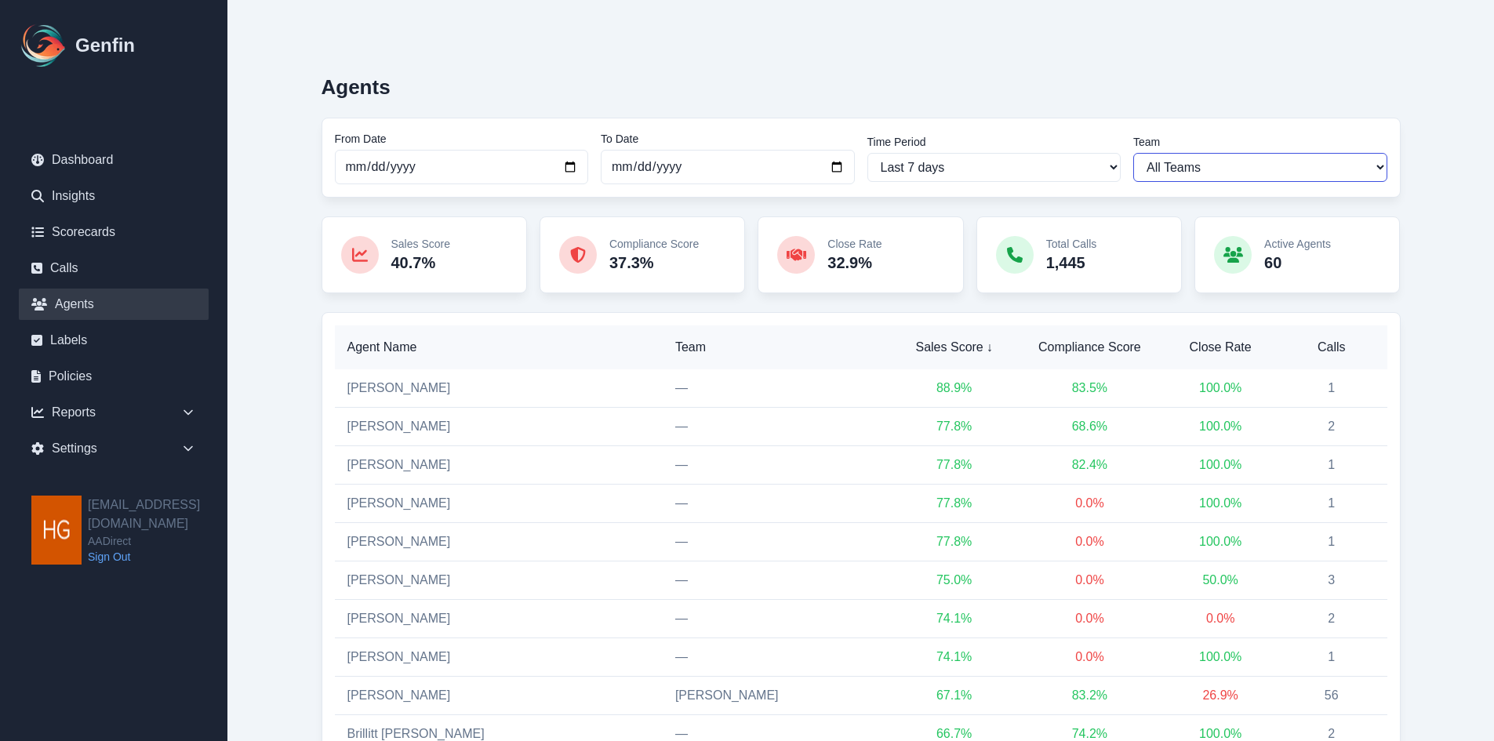
click at [1364, 166] on select "All Teams Hugo Jesse Sales Support" at bounding box center [1260, 167] width 254 height 29
select select "2"
click at [1133, 153] on select "All Teams Hugo Jesse Sales Support" at bounding box center [1260, 167] width 254 height 29
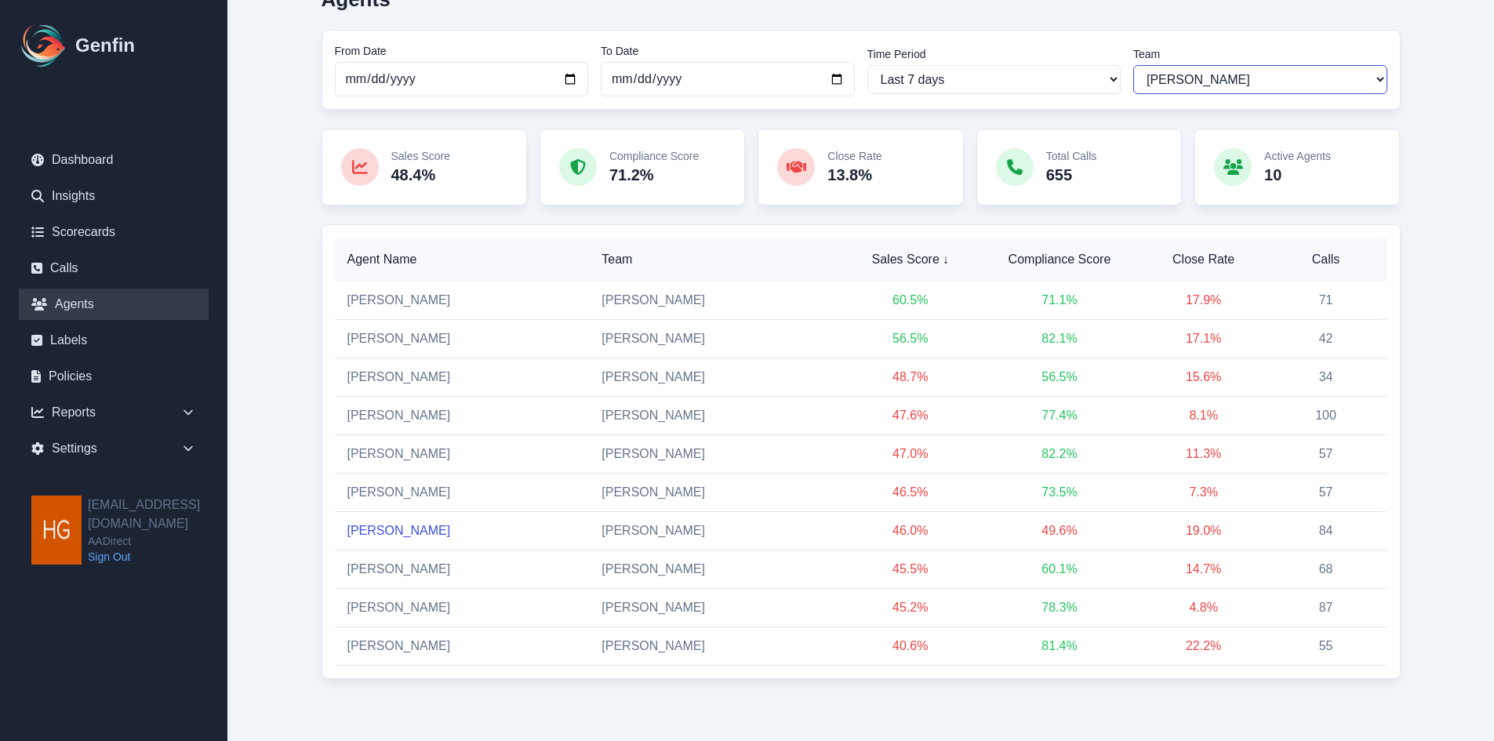
scroll to position [89, 0]
click at [423, 644] on link "[PERSON_NAME]" at bounding box center [399, 644] width 104 height 13
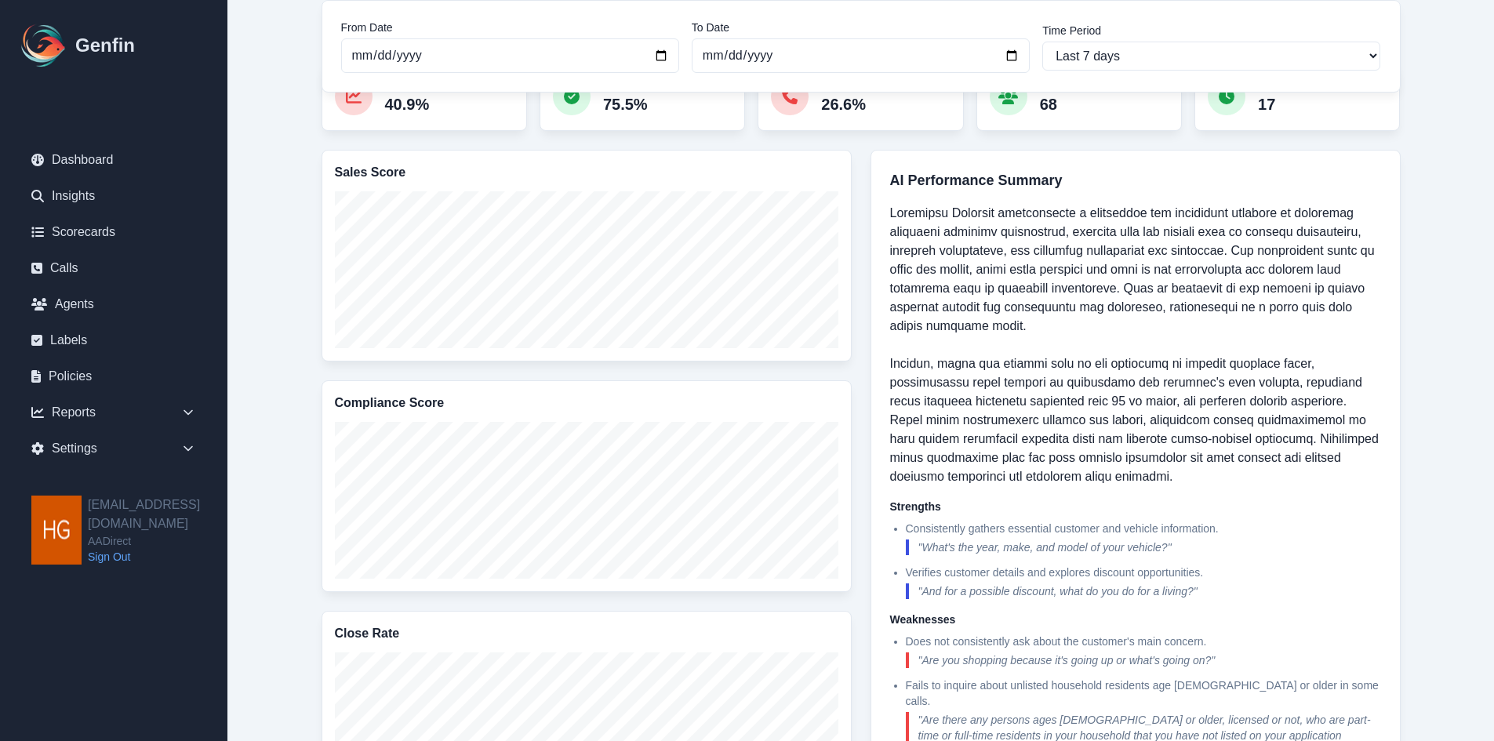
scroll to position [314, 0]
